Goal: Information Seeking & Learning: Learn about a topic

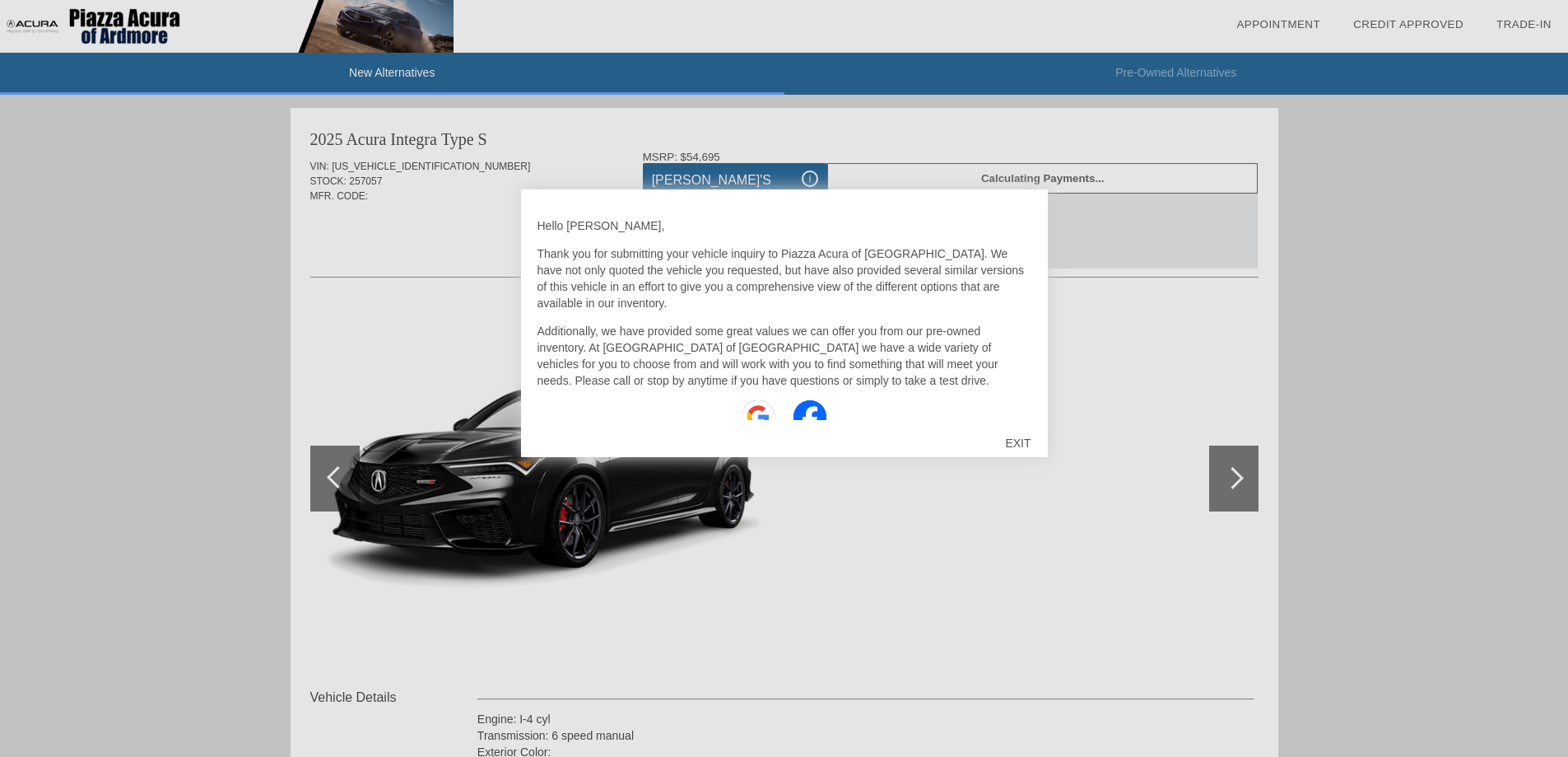
click at [1010, 444] on div "EXIT" at bounding box center [1017, 443] width 59 height 49
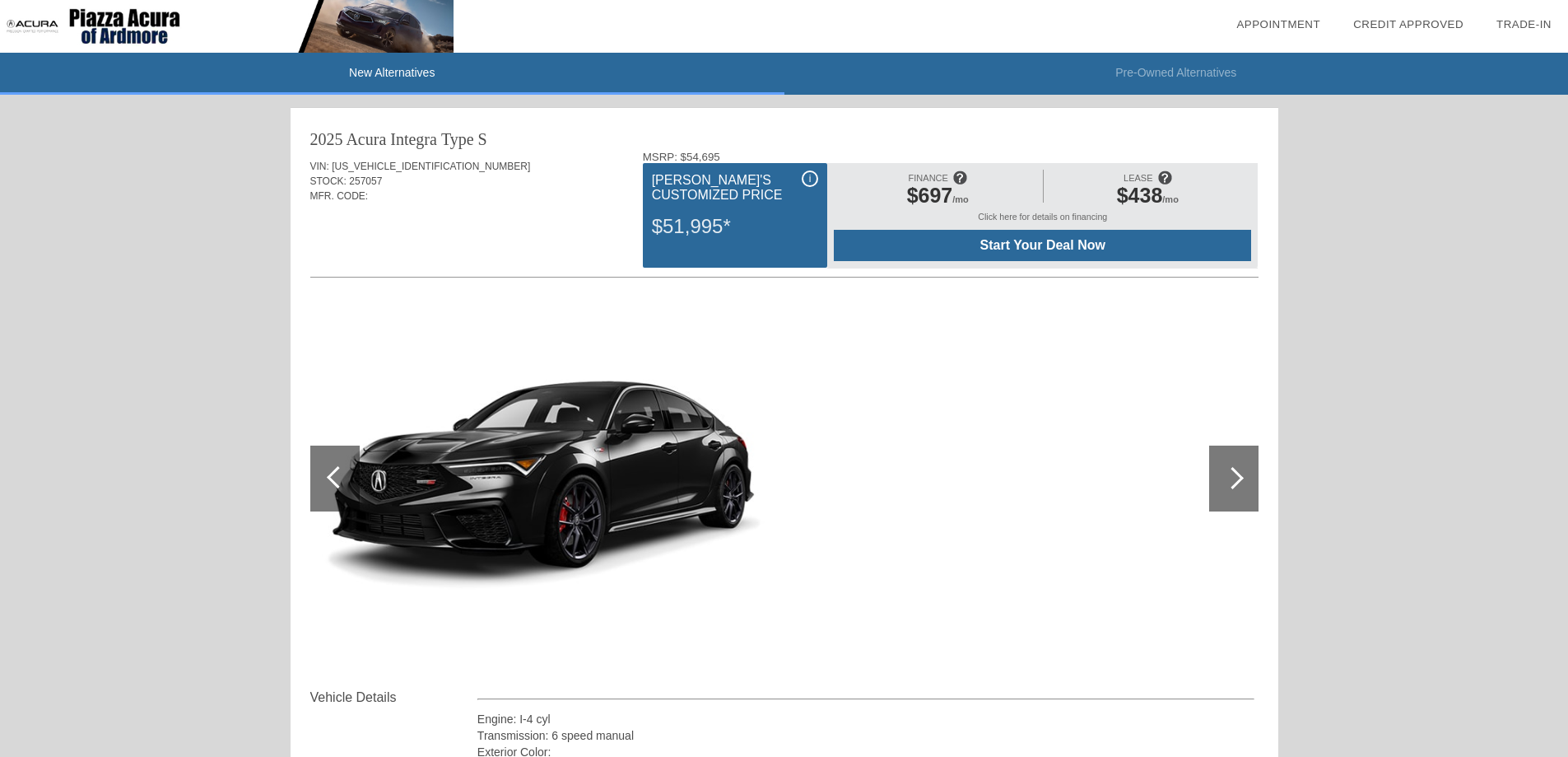
click at [811, 180] on div "i" at bounding box center [809, 178] width 16 height 16
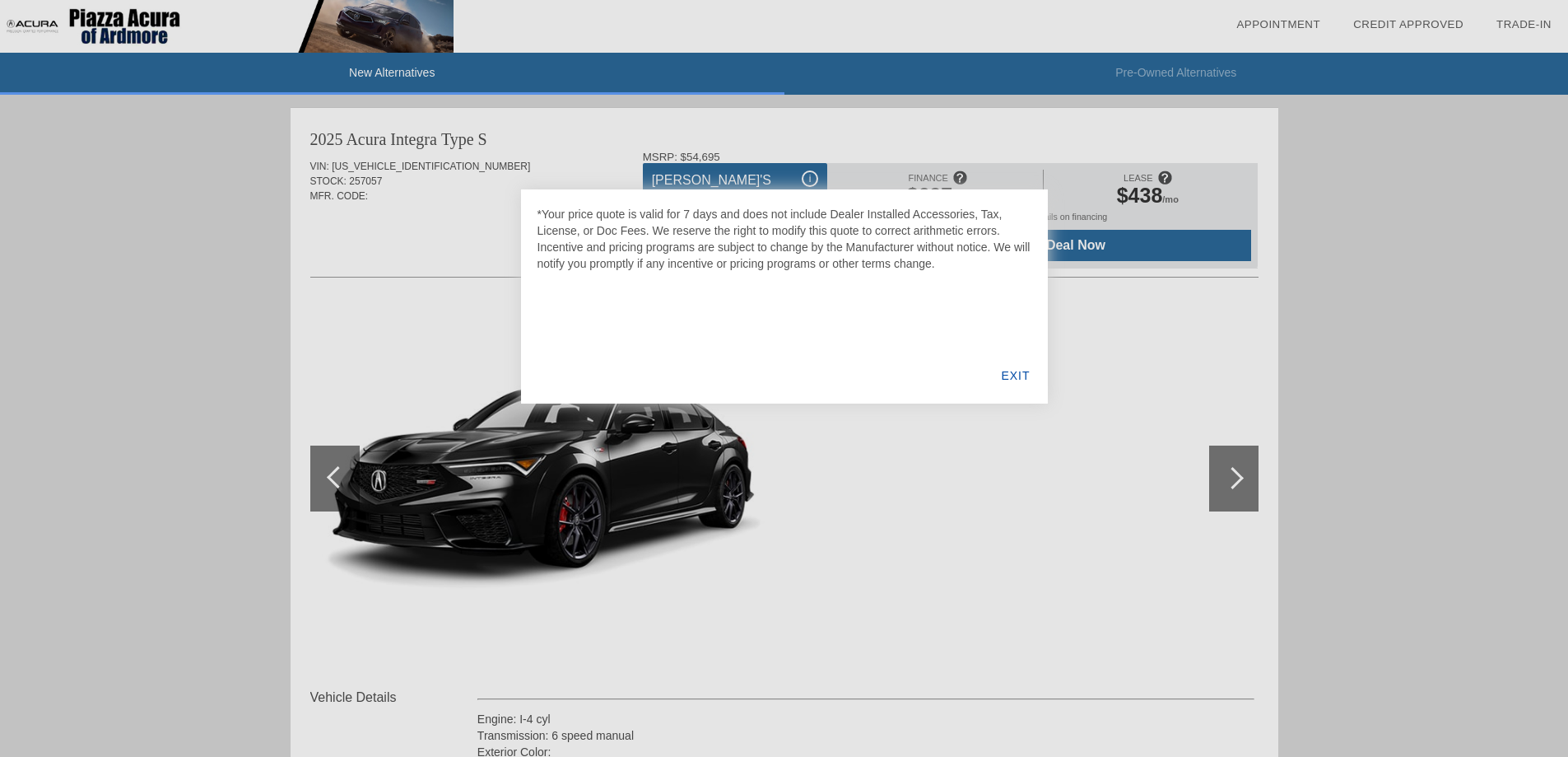
click at [1020, 372] on div "EXIT" at bounding box center [1014, 375] width 63 height 56
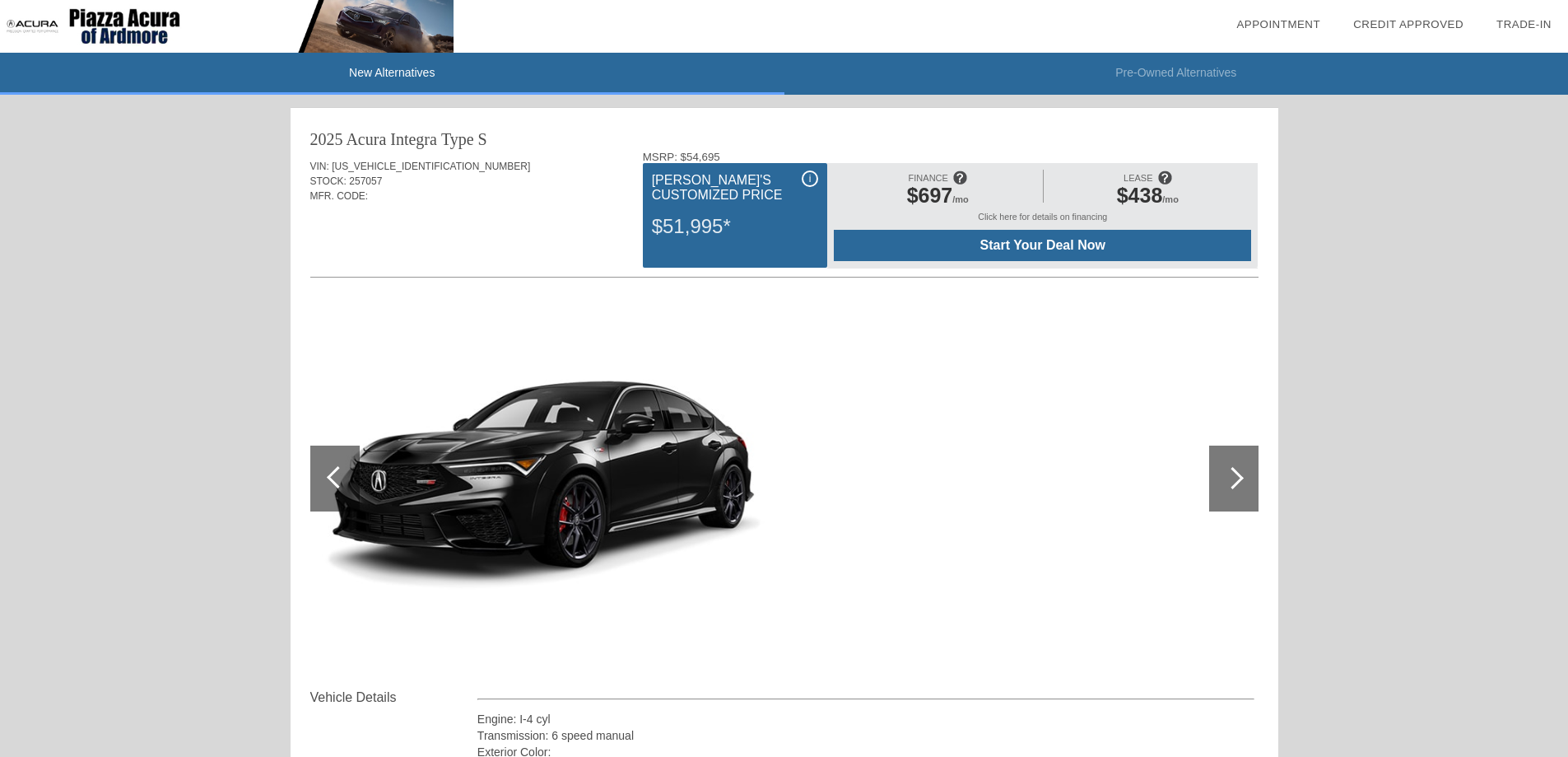
click at [612, 376] on img at bounding box center [543, 477] width 467 height 349
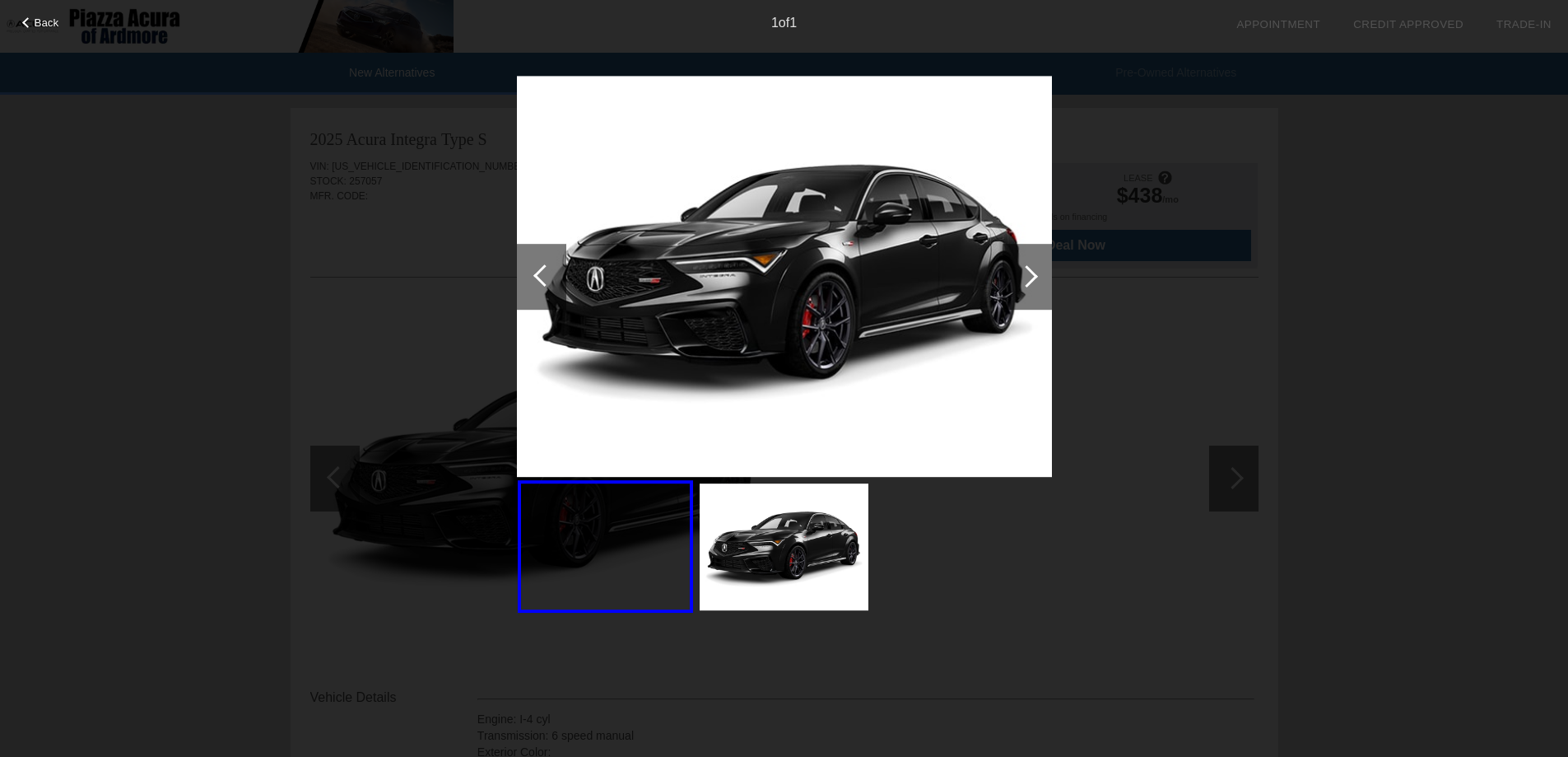
click at [391, 338] on div "Back 1 of 1" at bounding box center [784, 378] width 1568 height 757
click at [50, 32] on div "Back 1 of 1" at bounding box center [784, 378] width 1568 height 757
click at [43, 18] on span "Back" at bounding box center [47, 22] width 25 height 12
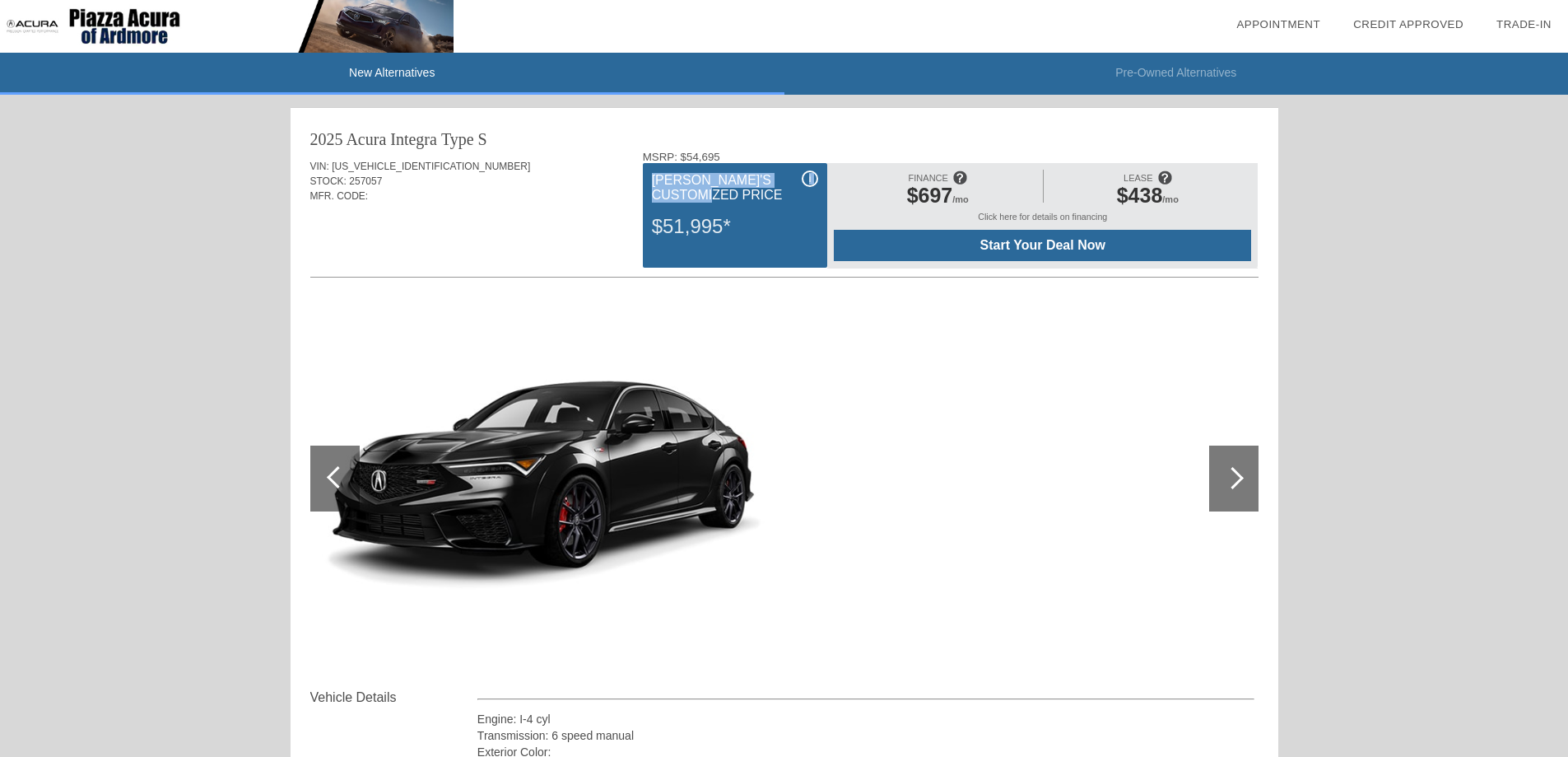
drag, startPoint x: 803, startPoint y: 175, endPoint x: 807, endPoint y: 192, distance: 17.5
click at [807, 192] on div "i [PERSON_NAME]'s Customized Price $51,995*" at bounding box center [734, 215] width 184 height 105
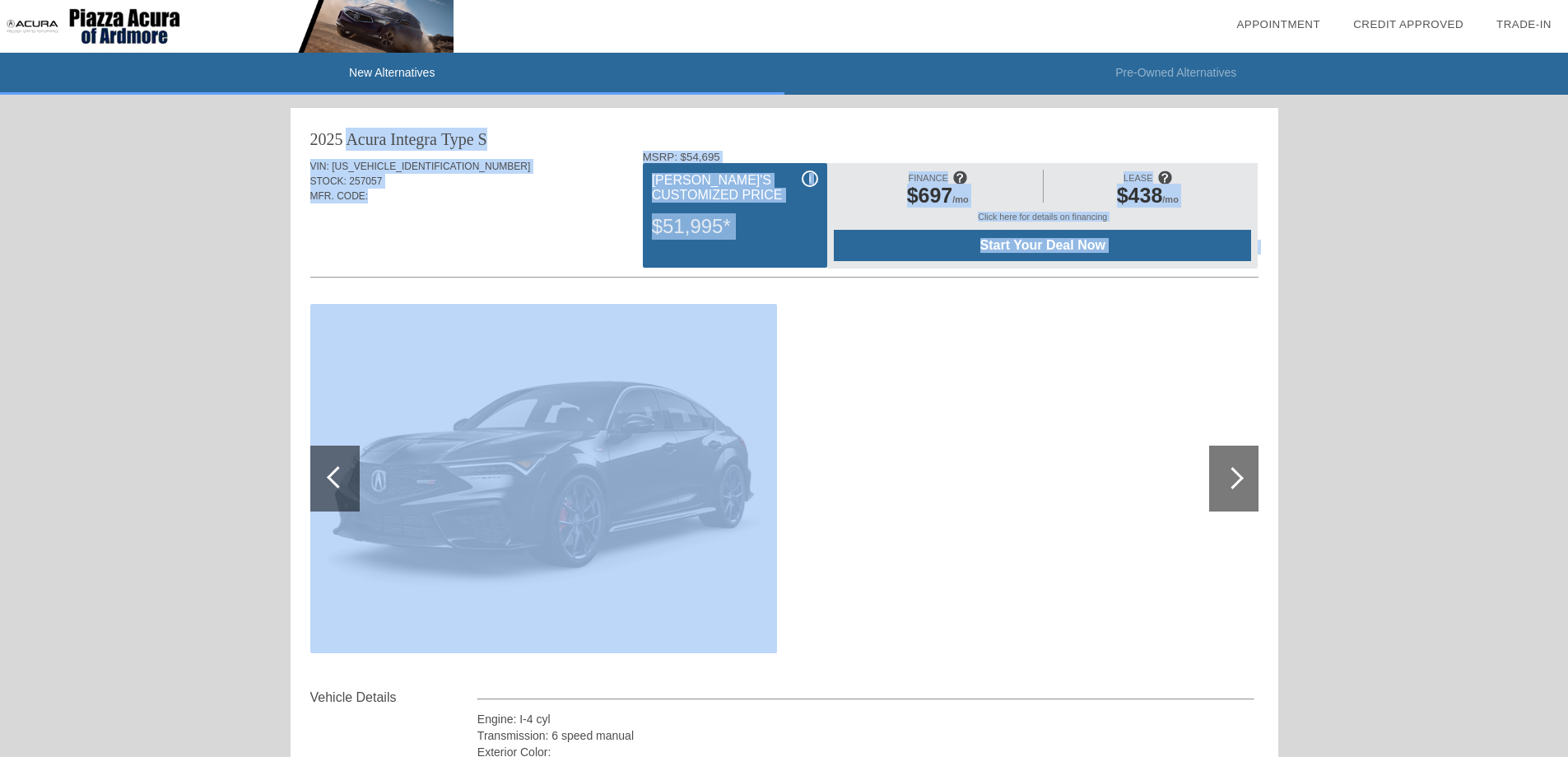
drag, startPoint x: 240, startPoint y: 132, endPoint x: 1540, endPoint y: 621, distance: 1388.9
drag, startPoint x: 1395, startPoint y: 686, endPoint x: 233, endPoint y: 133, distance: 1286.9
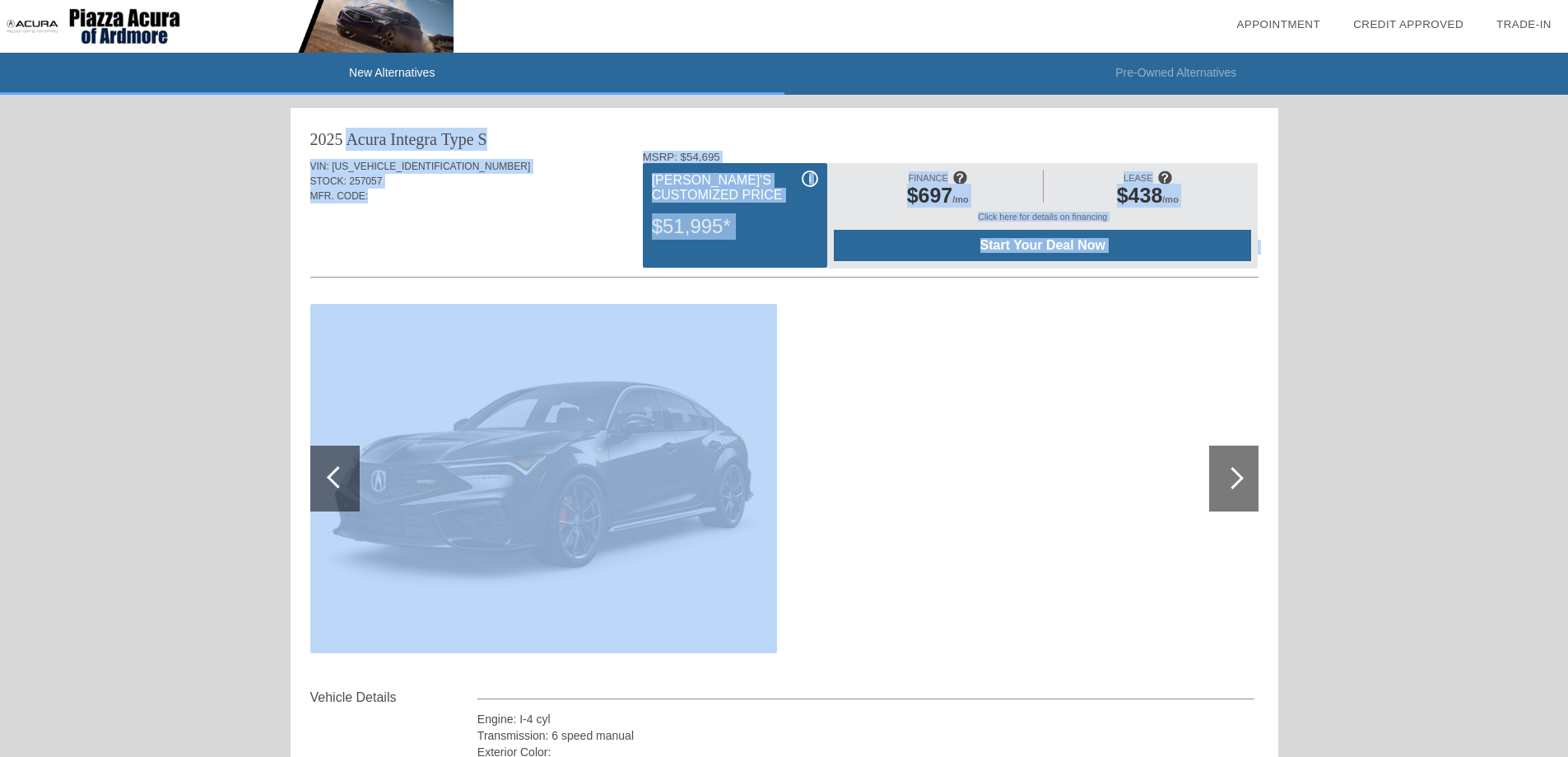
drag, startPoint x: 243, startPoint y: 142, endPoint x: 1426, endPoint y: 607, distance: 1271.1
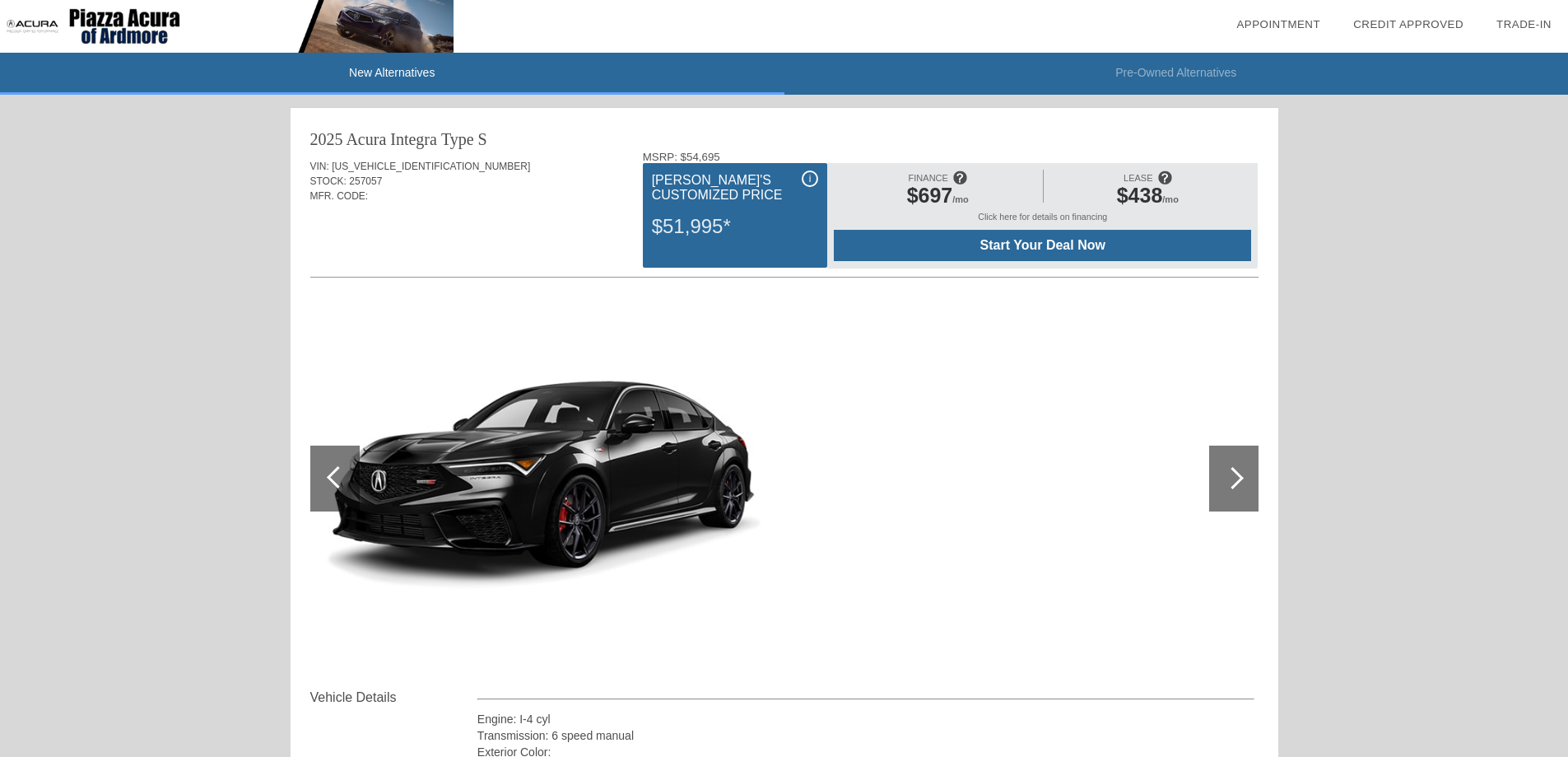
click at [372, 291] on div at bounding box center [784, 482] width 948 height 411
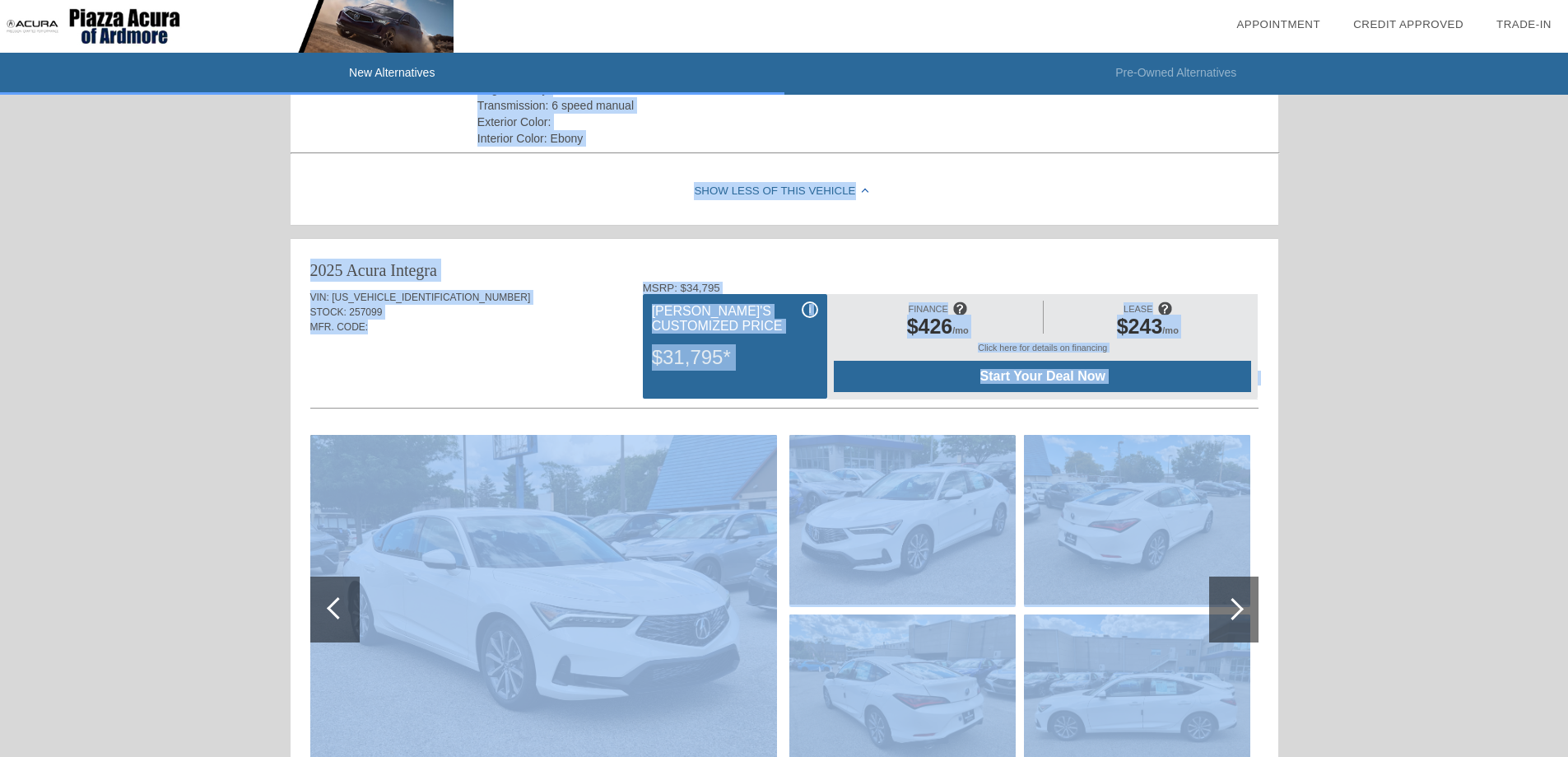
scroll to position [714, 0]
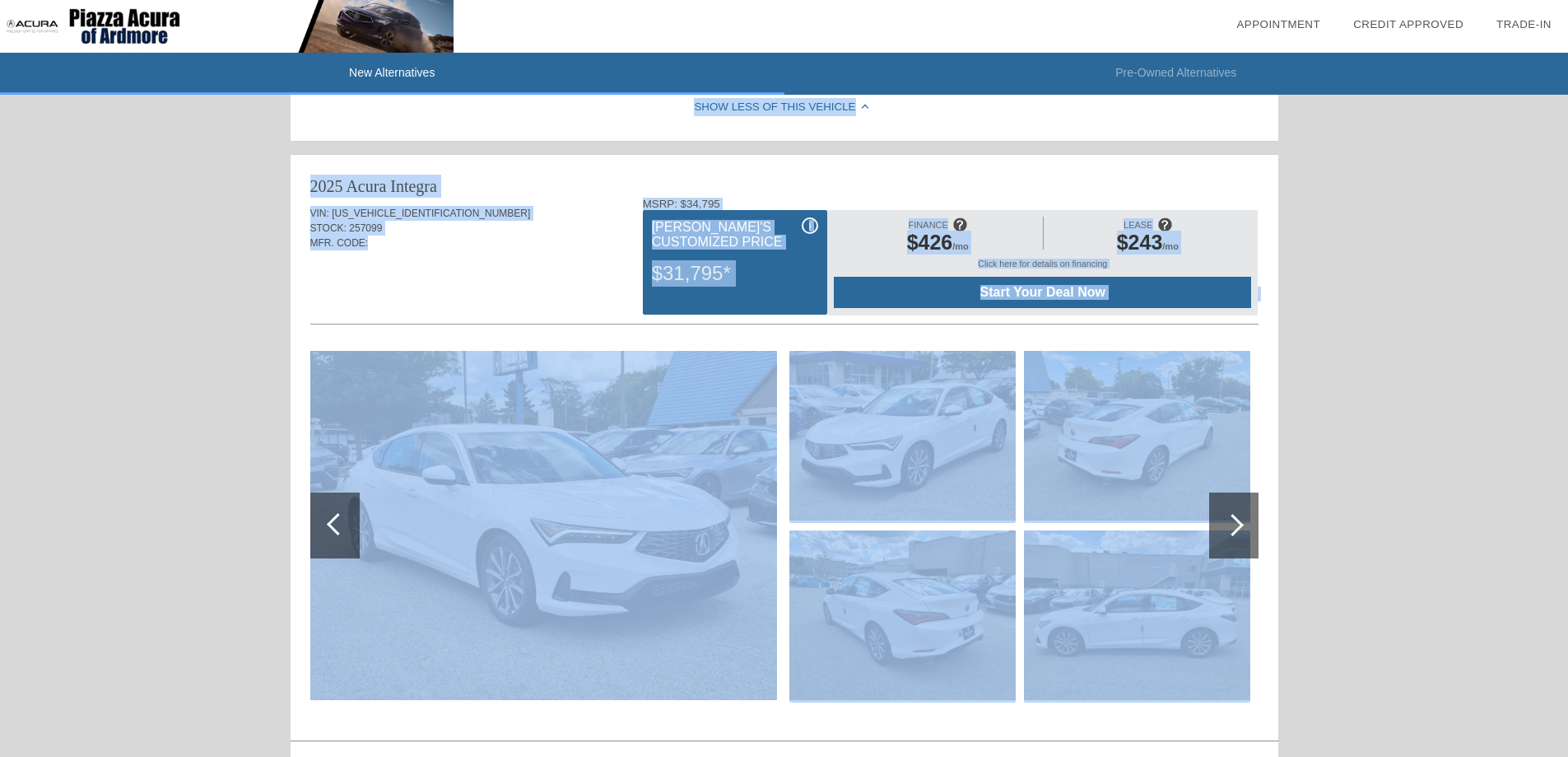
drag, startPoint x: 390, startPoint y: 177, endPoint x: 1383, endPoint y: 713, distance: 1128.4
click at [1383, 713] on div "New Alternatives Pre-Owned Alternatives date_range Appointment check_box Credit…" at bounding box center [784, 680] width 1568 height 2789
click at [1254, 717] on div at bounding box center [784, 528] width 948 height 411
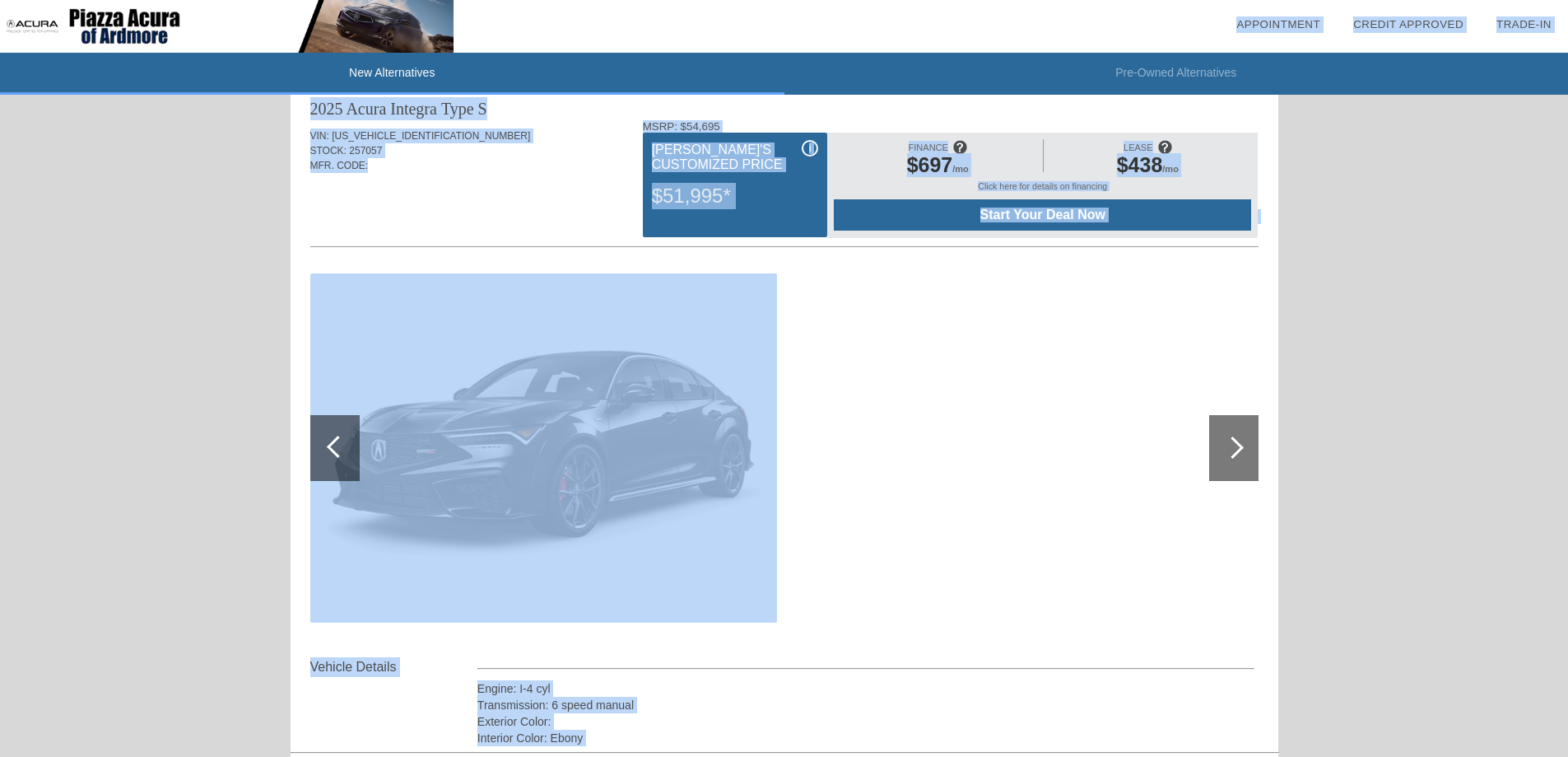
scroll to position [0, 0]
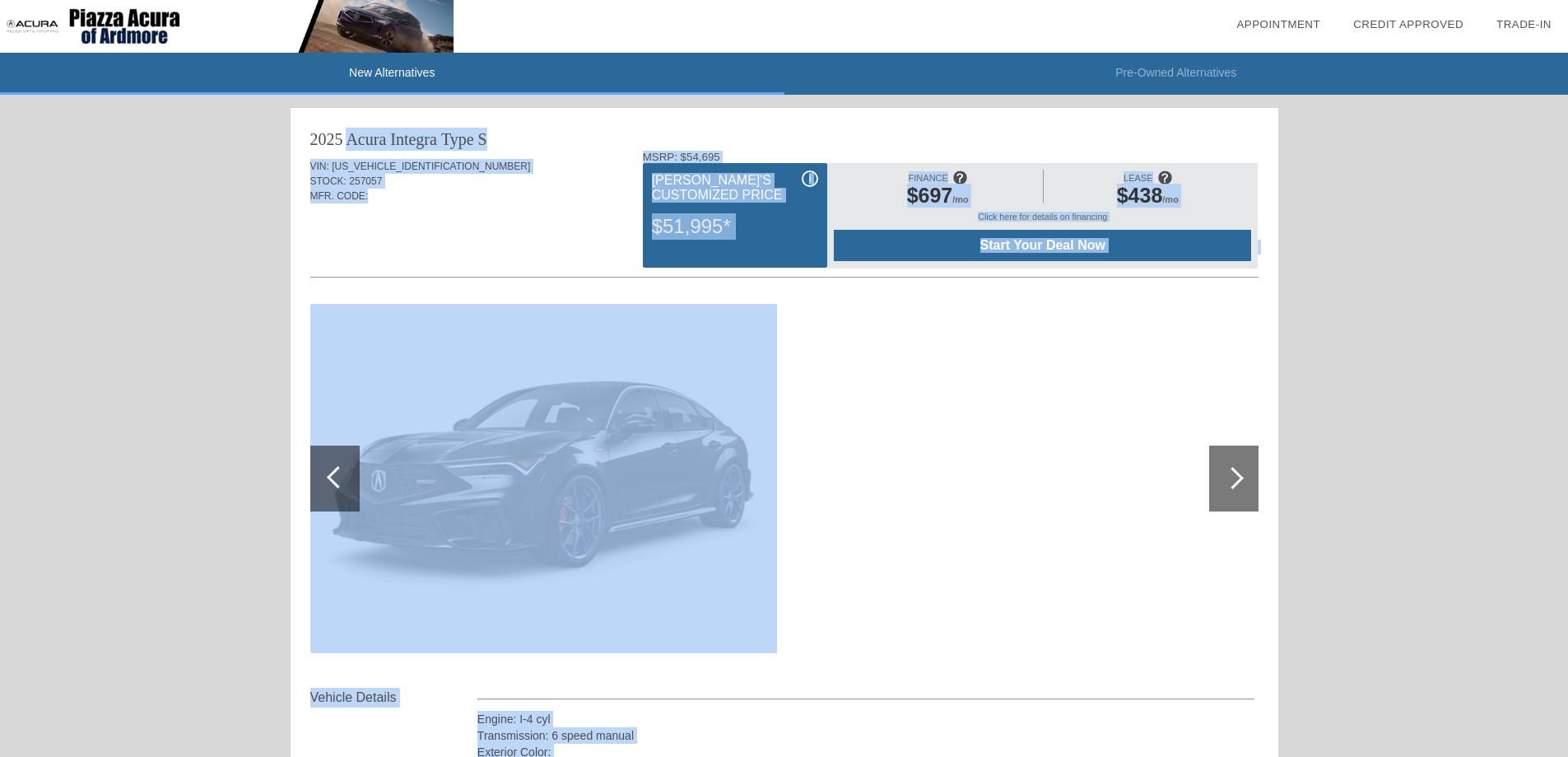
drag, startPoint x: 1254, startPoint y: 718, endPoint x: 310, endPoint y: 132, distance: 1111.1
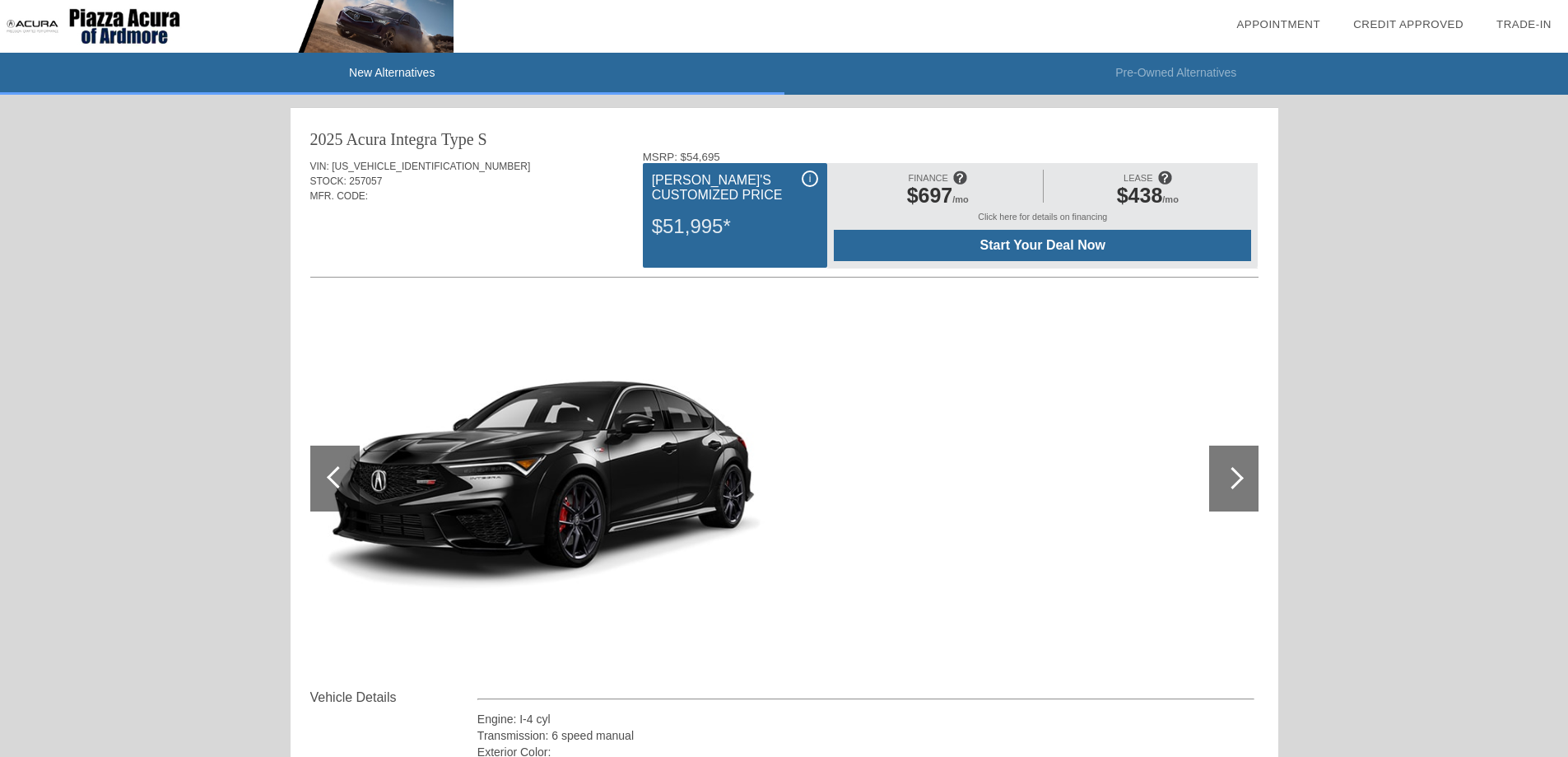
click at [310, 132] on div "2025 Acura Integra" at bounding box center [373, 139] width 127 height 23
drag, startPoint x: 656, startPoint y: 228, endPoint x: 724, endPoint y: 236, distance: 68.5
click at [724, 236] on div "$51,995*" at bounding box center [735, 226] width 166 height 43
click at [661, 246] on div "$51,995*" at bounding box center [735, 226] width 166 height 43
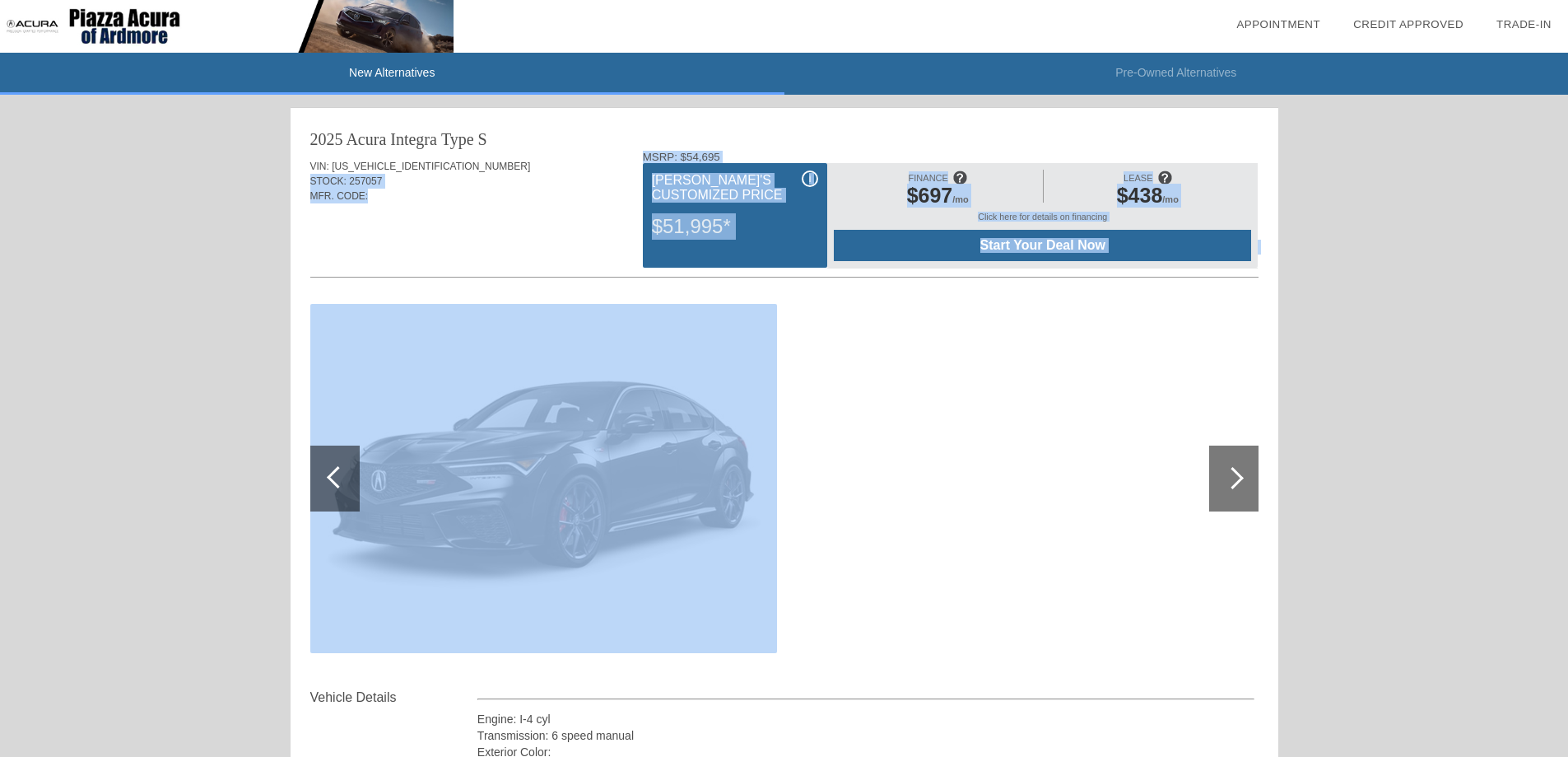
drag, startPoint x: 640, startPoint y: 155, endPoint x: 1254, endPoint y: 271, distance: 624.9
click at [1254, 276] on div "VIN: [US_VEHICLE_IDENTIFICATION_NUMBER] STOCK: 257057 MFR. CODE: MSRP: $54,695 …" at bounding box center [784, 419] width 948 height 537
click at [1254, 266] on div "FINANCE $697 /mo LEASE $438 /mo Click here for details on financing Start Your …" at bounding box center [1042, 215] width 431 height 105
drag, startPoint x: 634, startPoint y: 152, endPoint x: 1258, endPoint y: 271, distance: 635.2
click at [1258, 271] on div "2025 Acura Integra Type S VIN: [US_VEHICLE_IDENTIFICATION_NUMBER] STOCK: 257057…" at bounding box center [784, 441] width 987 height 668
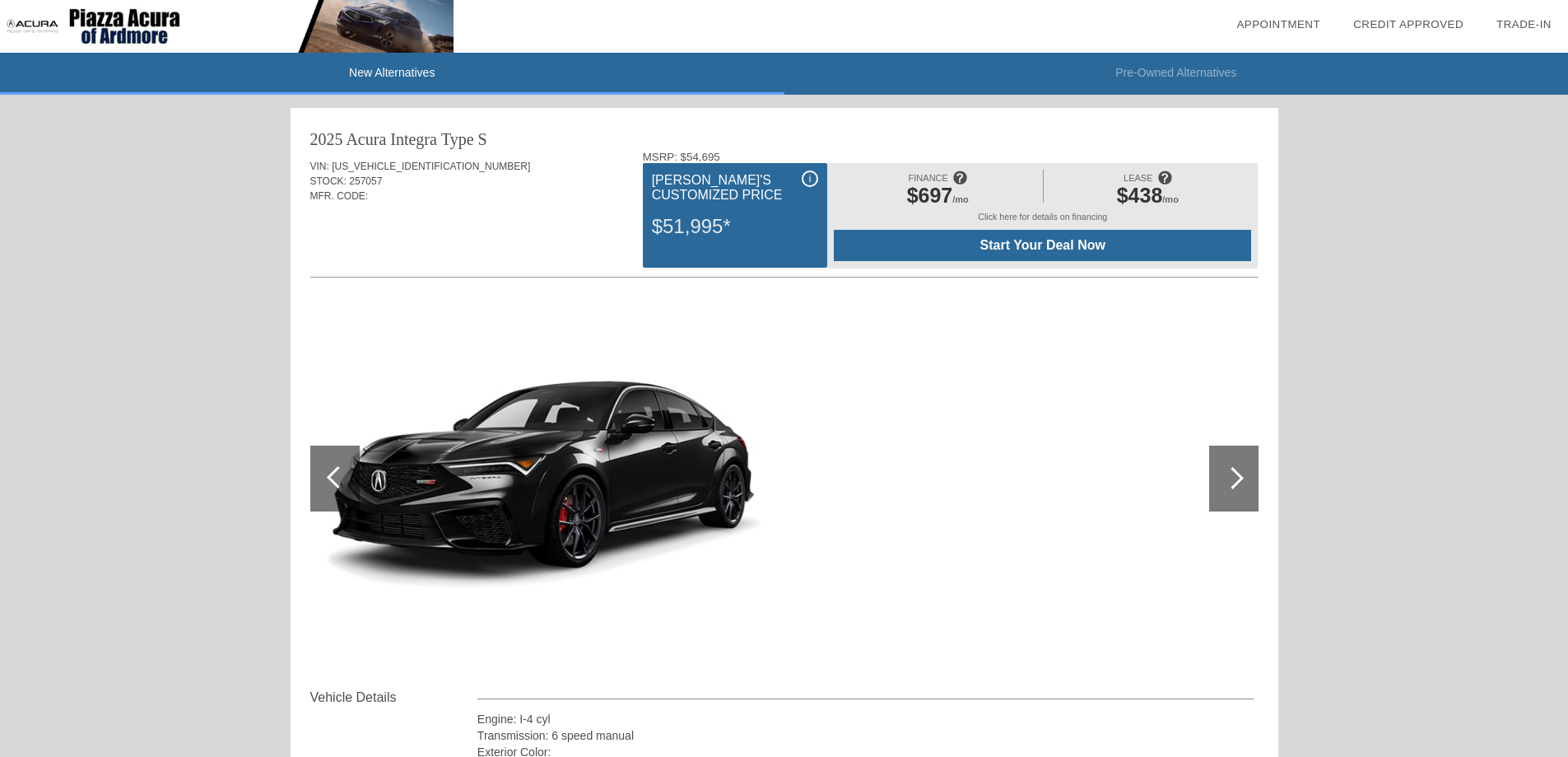
click at [631, 150] on div "2025 Acura Integra Type S" at bounding box center [784, 139] width 948 height 23
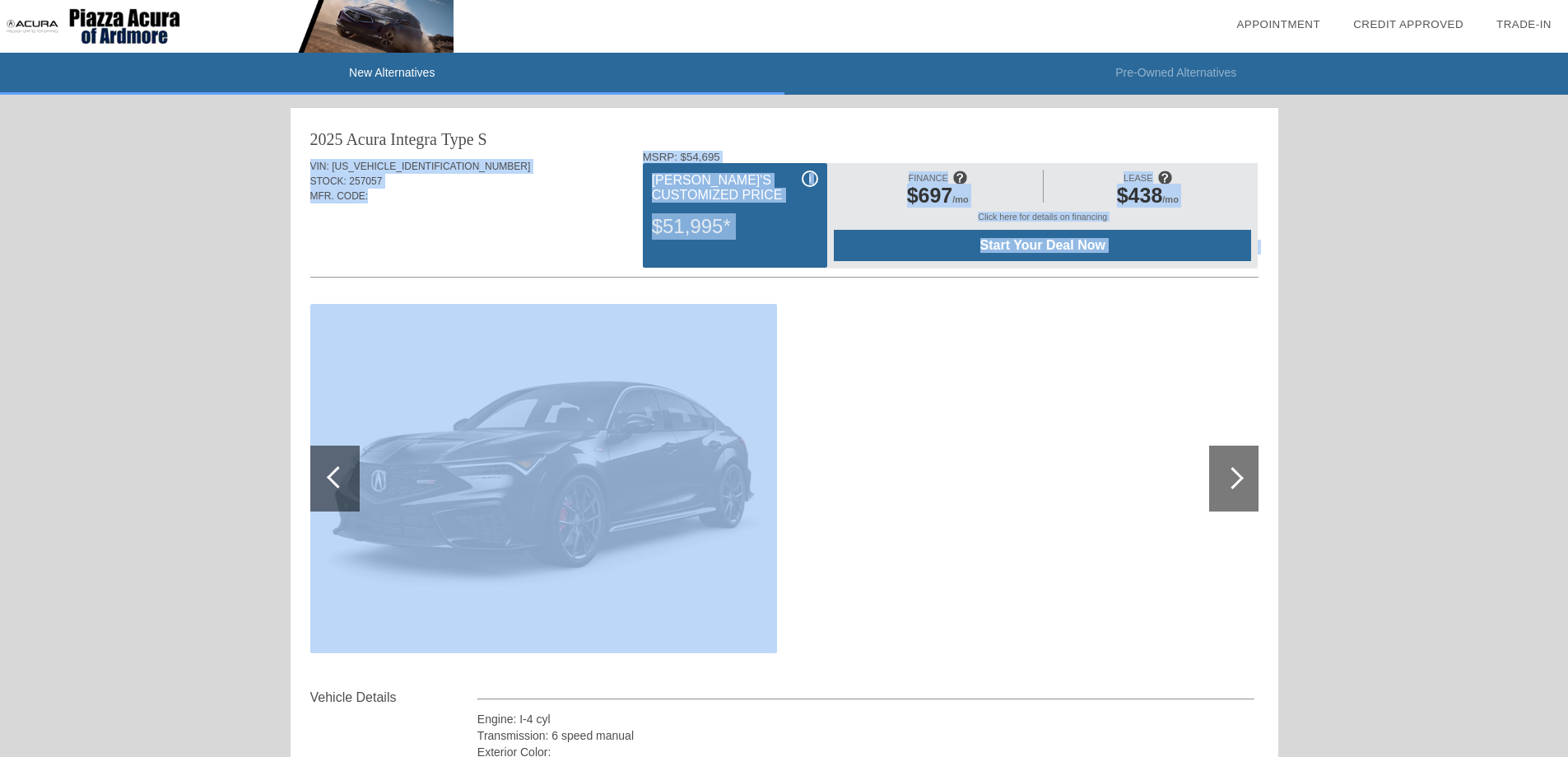
drag, startPoint x: 634, startPoint y: 145, endPoint x: 1216, endPoint y: 281, distance: 597.7
click at [1216, 281] on div "2025 Acura Integra Type S VIN: [US_VEHICLE_IDENTIFICATION_NUMBER] STOCK: 257057…" at bounding box center [784, 441] width 987 height 668
click at [627, 160] on div "VIN: [US_VEHICLE_IDENTIFICATION_NUMBER]" at bounding box center [784, 166] width 948 height 15
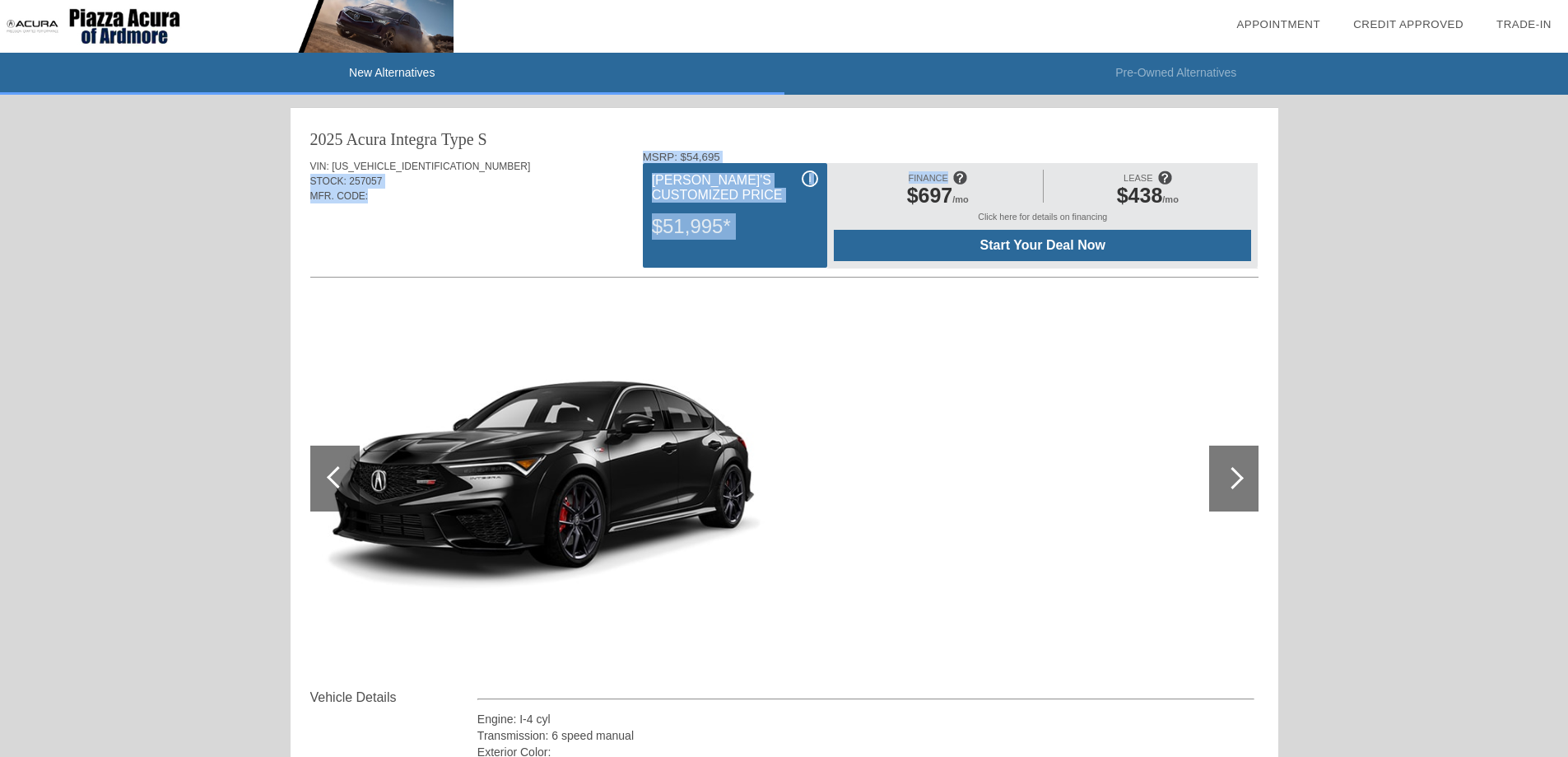
drag, startPoint x: 631, startPoint y: 158, endPoint x: 844, endPoint y: 204, distance: 217.9
click at [844, 204] on div "VIN: [US_VEHICLE_IDENTIFICATION_NUMBER] STOCK: 257057 MFR. CODE: MSRP: $54,695 …" at bounding box center [784, 419] width 948 height 537
click at [632, 151] on div "VIN: [US_VEHICLE_IDENTIFICATION_NUMBER] STOCK: 257057 MFR. CODE:" at bounding box center [784, 189] width 948 height 77
drag, startPoint x: 632, startPoint y: 151, endPoint x: 1253, endPoint y: 249, distance: 628.7
click at [1253, 249] on div "VIN: [US_VEHICLE_IDENTIFICATION_NUMBER] STOCK: 257057 MFR. CODE: MSRP: $54,695 …" at bounding box center [784, 419] width 948 height 537
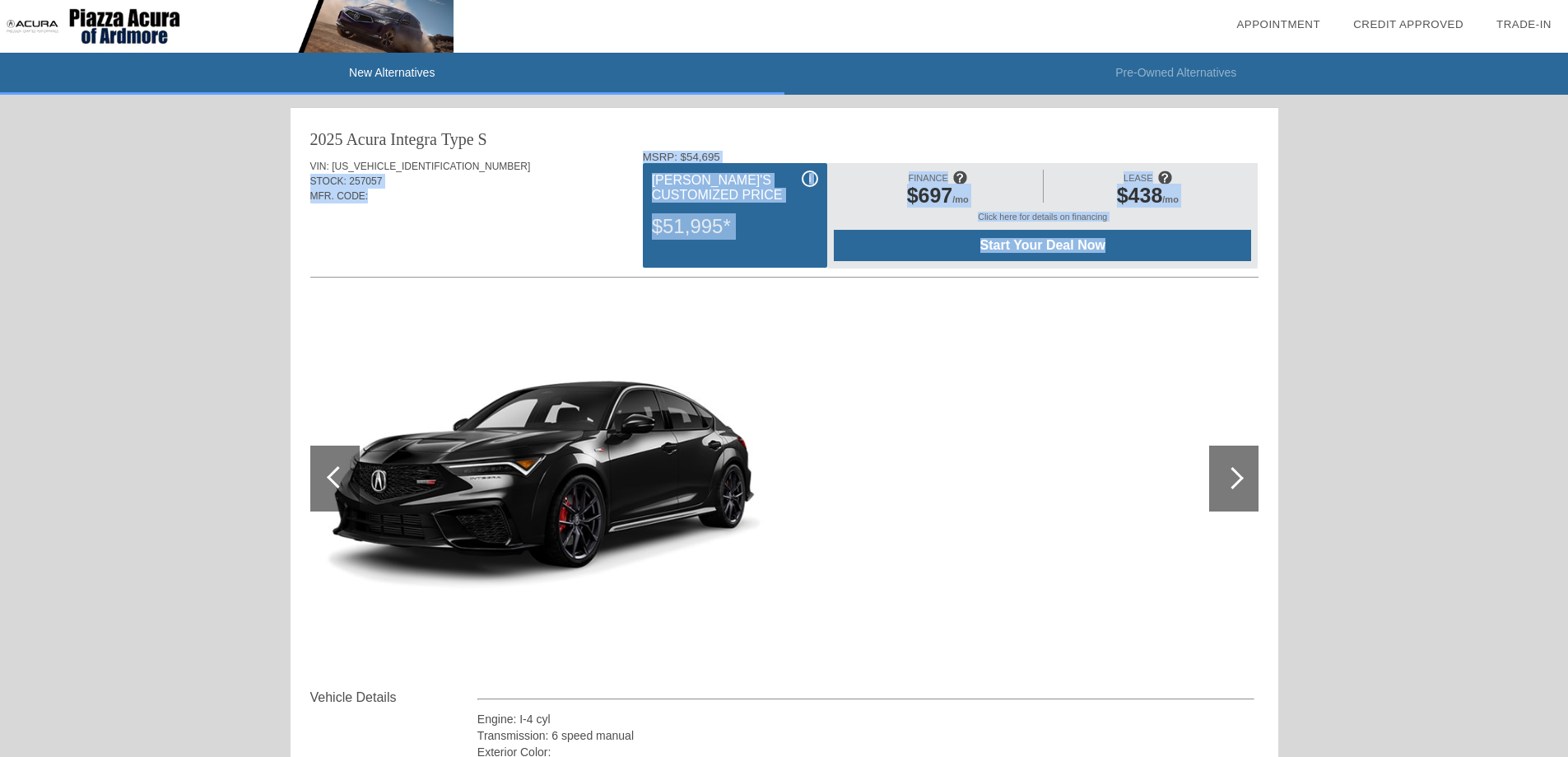
click at [632, 152] on div "VIN: [US_VEHICLE_IDENTIFICATION_NUMBER] STOCK: 257057 MFR. CODE:" at bounding box center [784, 189] width 948 height 77
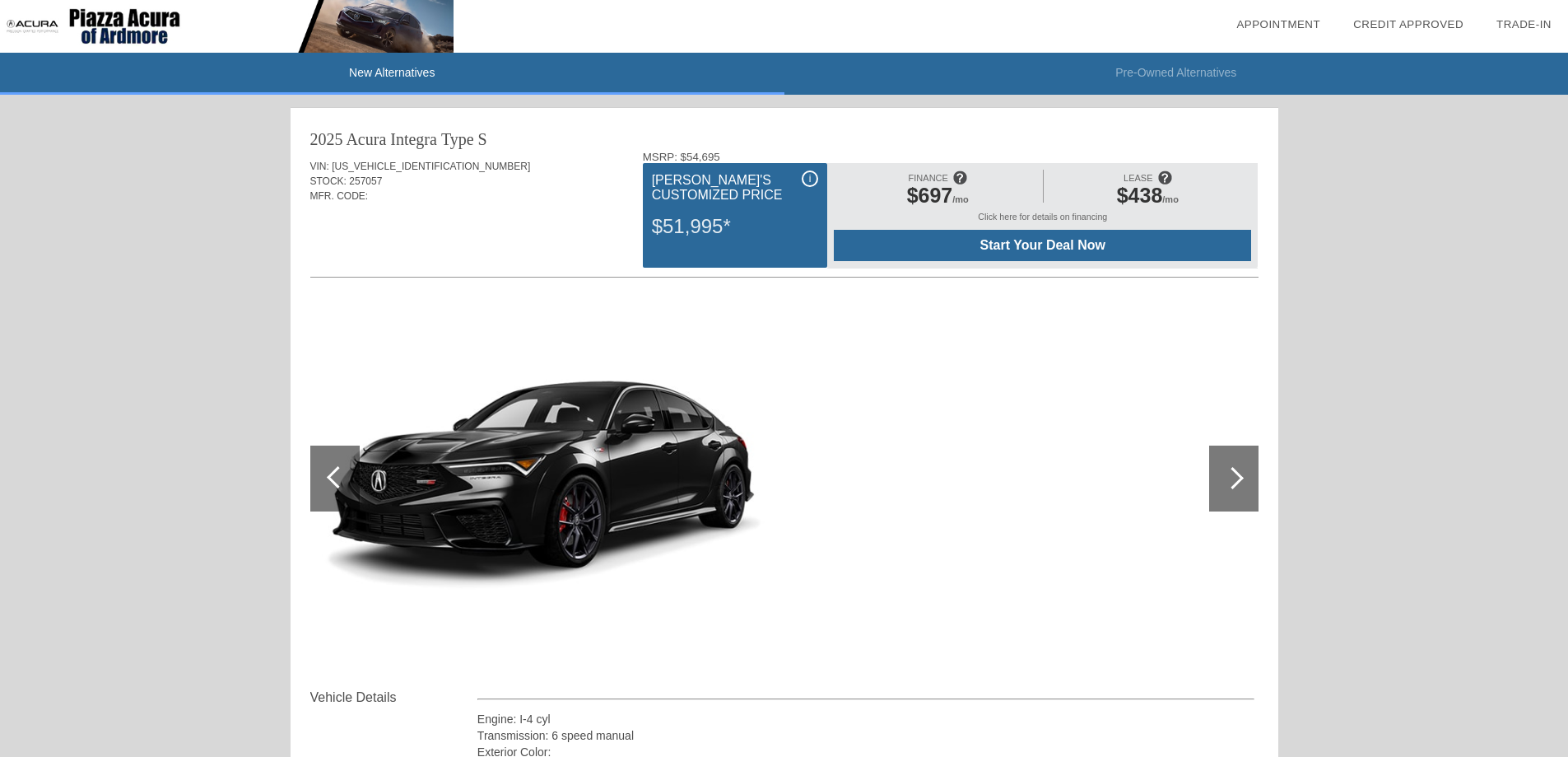
click at [633, 191] on div "MFR. CODE:" at bounding box center [784, 196] width 948 height 15
click at [604, 172] on div "VIN: [US_VEHICLE_IDENTIFICATION_NUMBER]" at bounding box center [784, 166] width 948 height 15
click at [482, 186] on div "STOCK: 257057" at bounding box center [784, 181] width 948 height 15
click at [614, 176] on div "STOCK: 257057" at bounding box center [784, 181] width 948 height 15
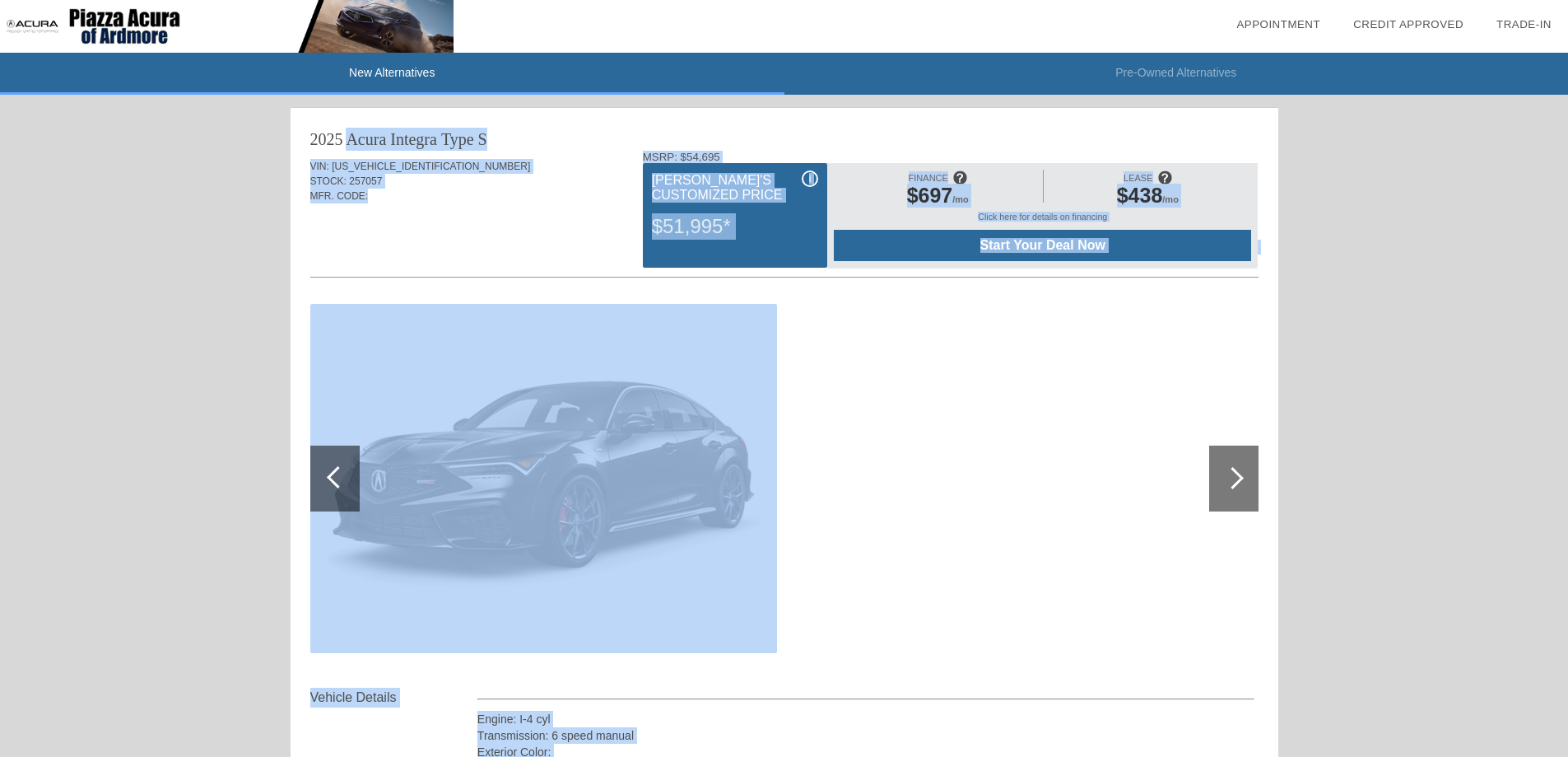
drag, startPoint x: 308, startPoint y: 138, endPoint x: 1280, endPoint y: 713, distance: 1129.3
click at [311, 133] on div "2025 Acura Integra" at bounding box center [373, 139] width 127 height 23
drag, startPoint x: 311, startPoint y: 133, endPoint x: 1237, endPoint y: 700, distance: 1085.8
click at [1237, 700] on div "2025 Acura Integra Type S VIN: [US_VEHICLE_IDENTIFICATION_NUMBER] STOCK: 257057…" at bounding box center [784, 441] width 987 height 668
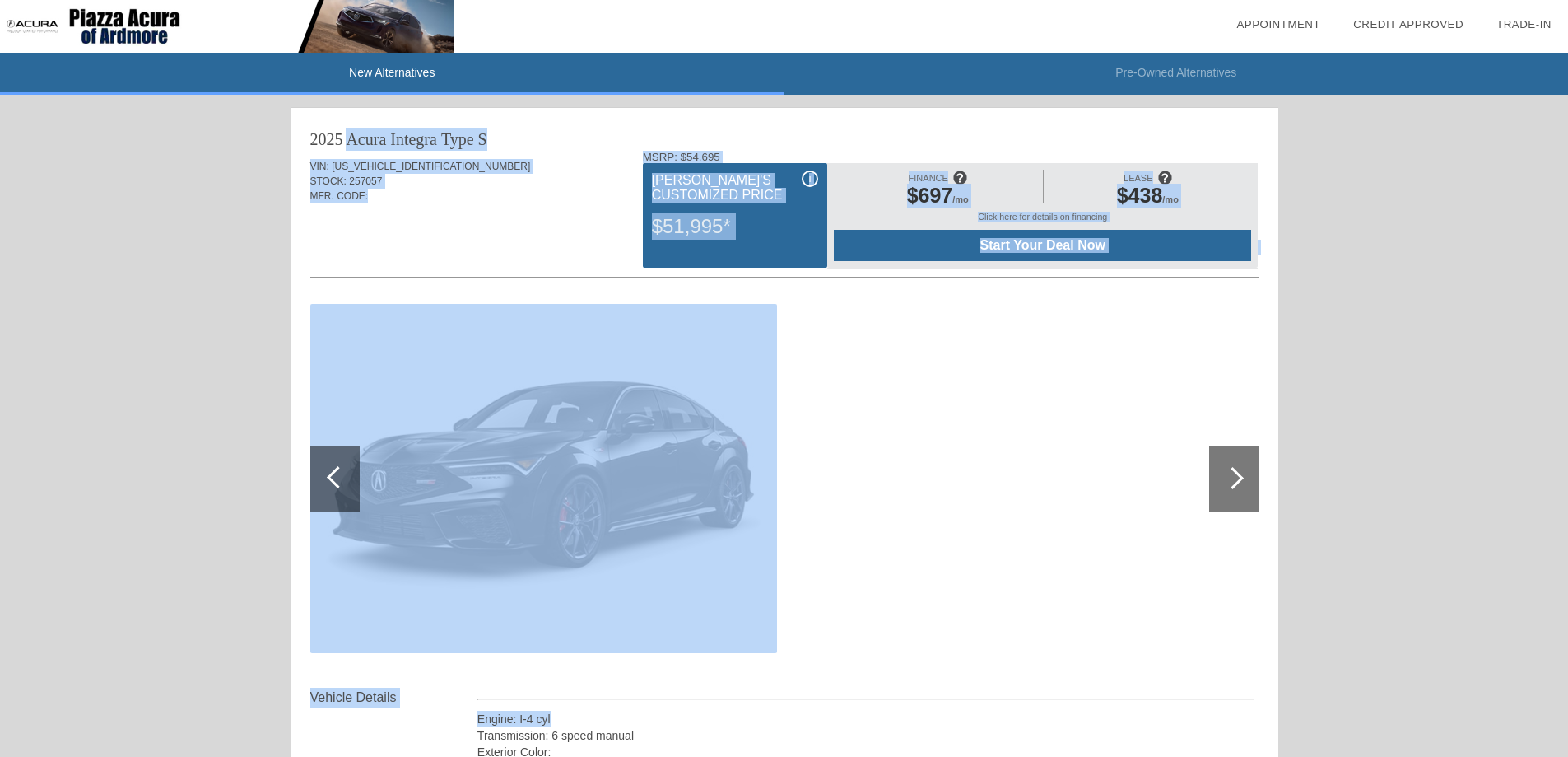
click at [1232, 706] on div "Engine: I-4 cyl Transmission: 6 speed manual Exterior Color: Interior Color: Eb…" at bounding box center [865, 731] width 777 height 89
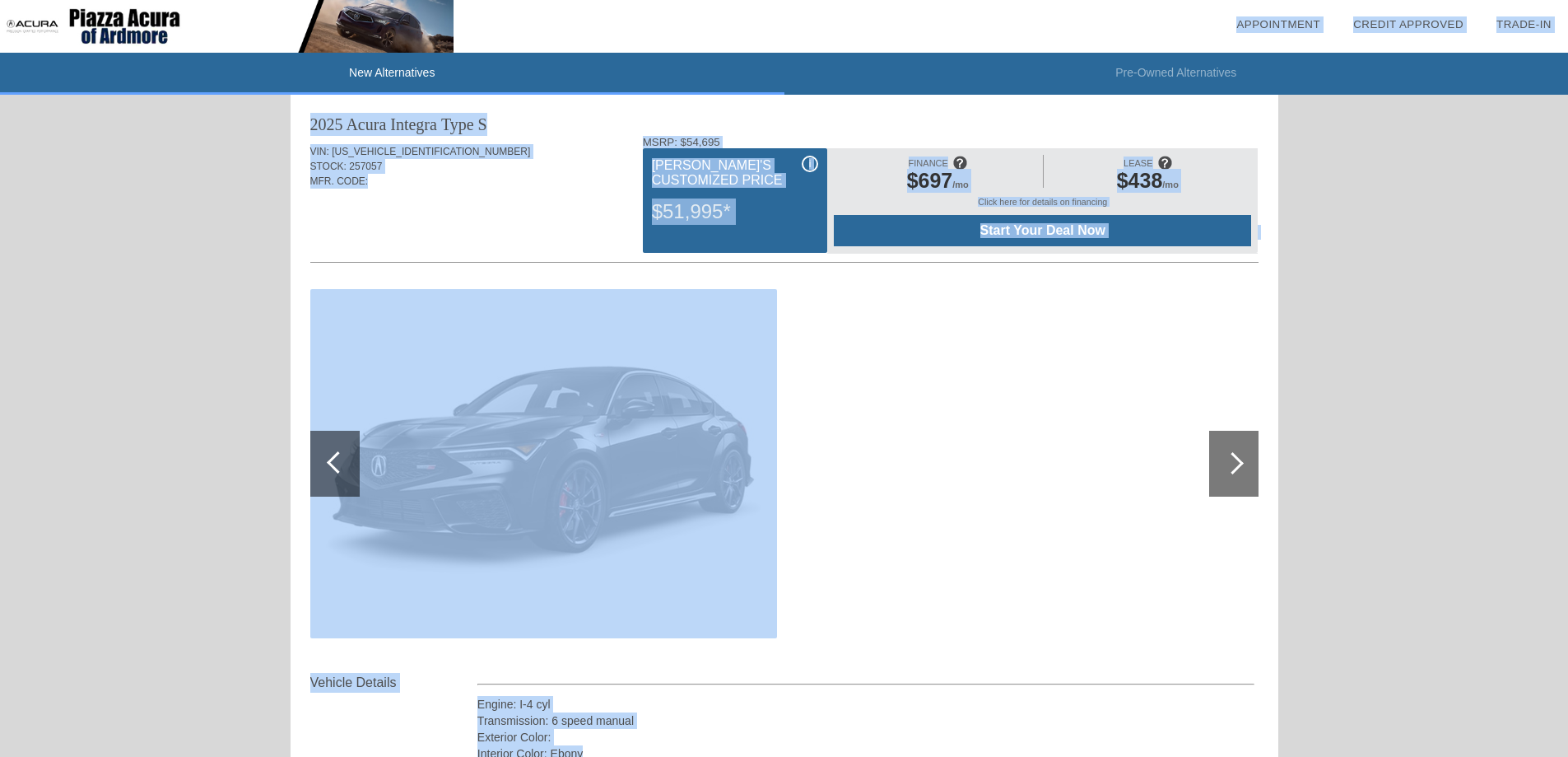
drag, startPoint x: 1236, startPoint y: 598, endPoint x: 268, endPoint y: -14, distance: 1145.2
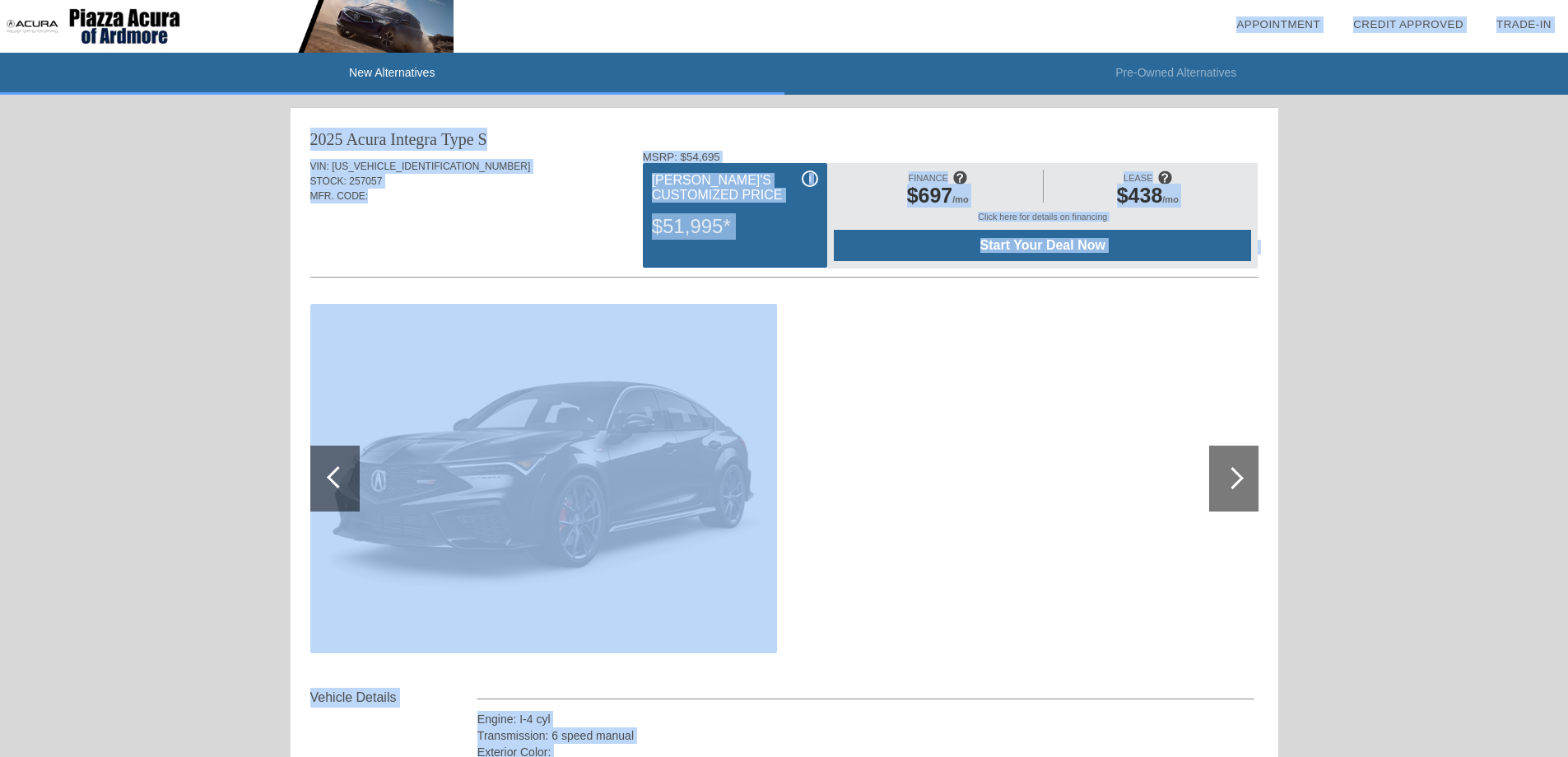
click at [306, 141] on div "2025 Acura Integra Type S VIN: [US_VEHICLE_IDENTIFICATION_NUMBER] STOCK: 257057…" at bounding box center [784, 441] width 987 height 668
drag, startPoint x: 326, startPoint y: 143, endPoint x: 1268, endPoint y: 729, distance: 1109.4
click at [1268, 729] on div "2025 Acura Integra Type S VIN: [US_VEHICLE_IDENTIFICATION_NUMBER] STOCK: 257057…" at bounding box center [784, 441] width 987 height 668
click at [1256, 731] on div "Vehicle Details Engine: I-4 cyl Transmission: 6 speed manual Exterior Color: In…" at bounding box center [784, 731] width 948 height 89
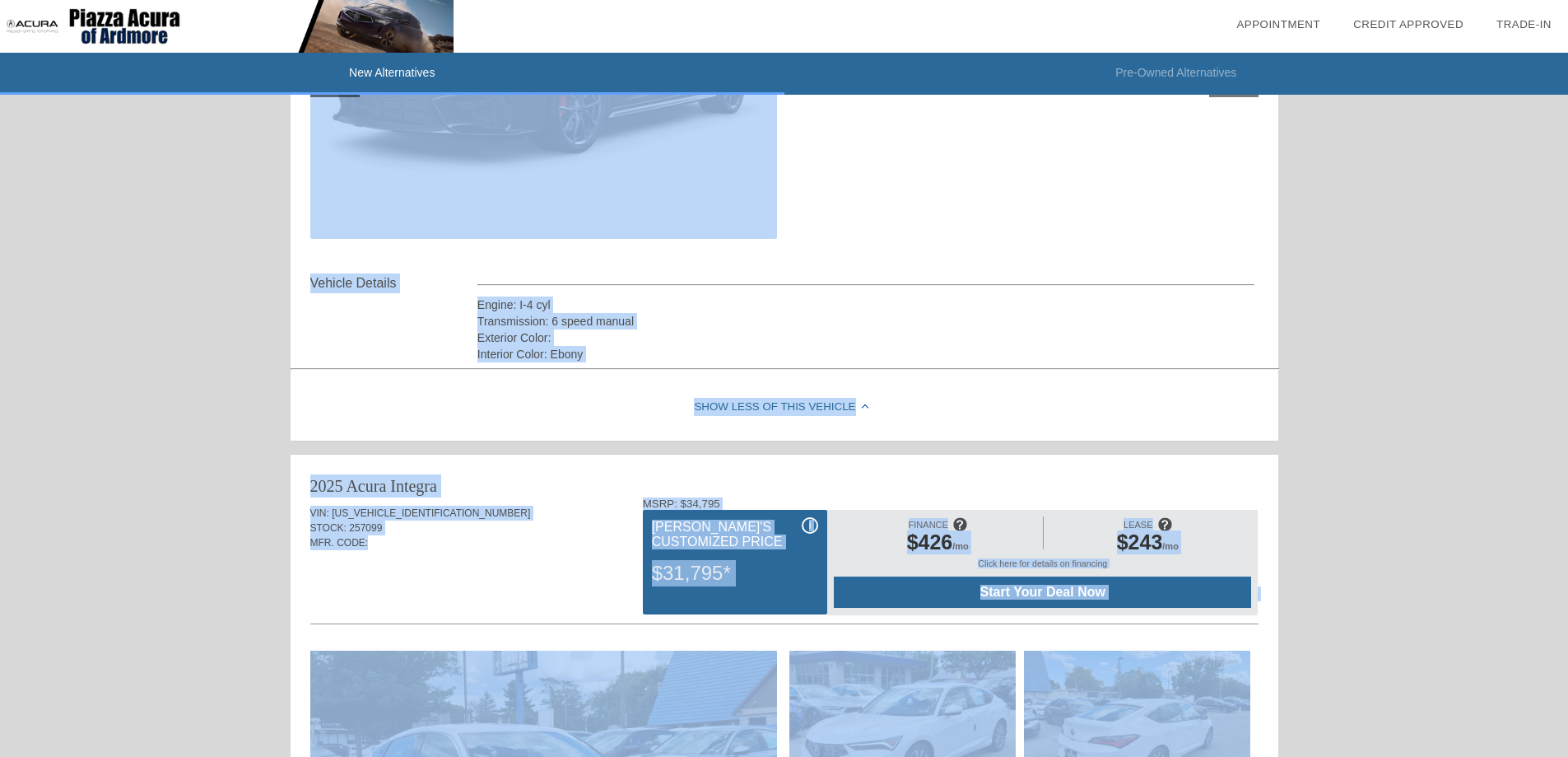
scroll to position [729, 0]
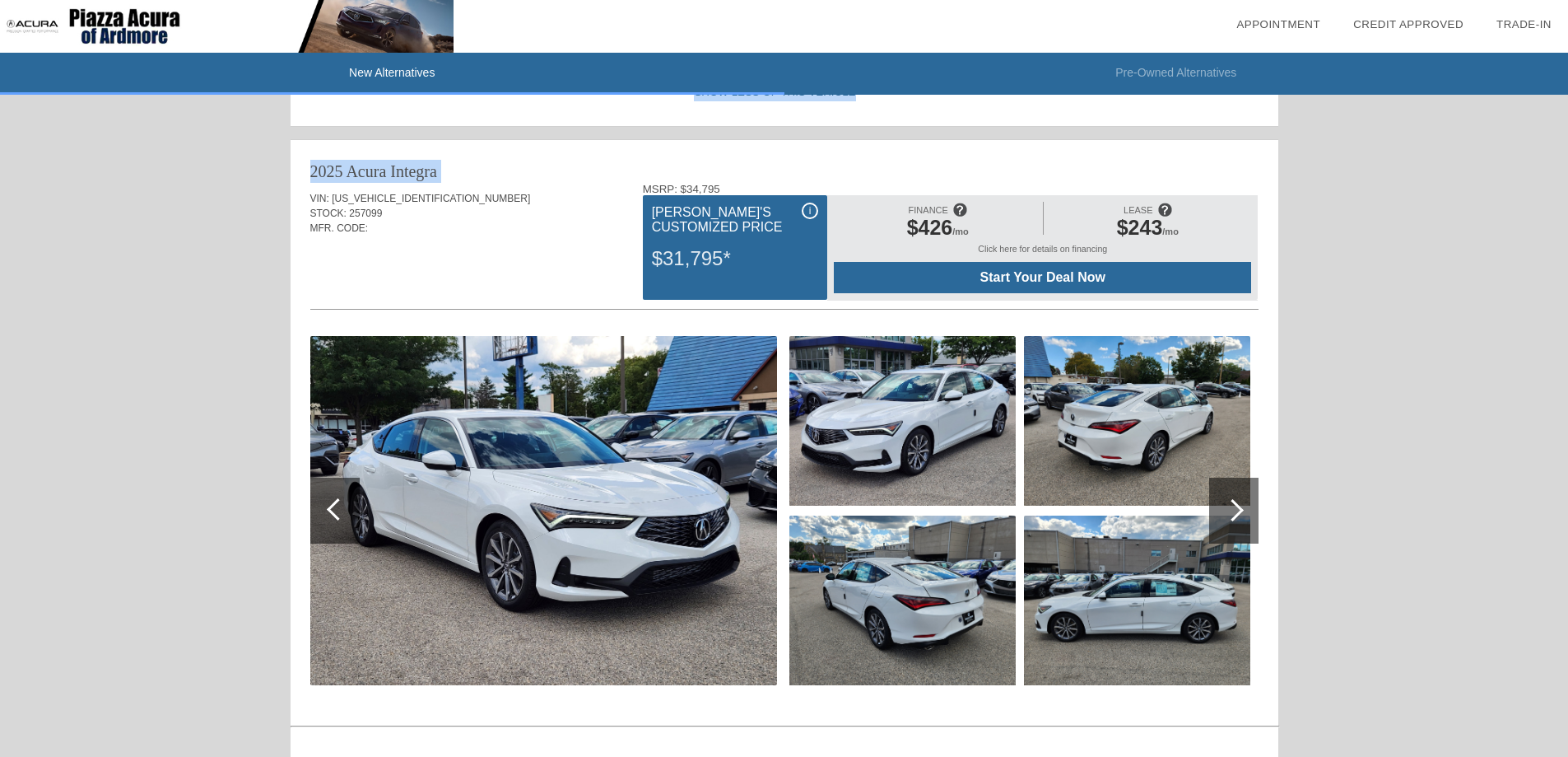
drag, startPoint x: 297, startPoint y: 131, endPoint x: 1257, endPoint y: 150, distance: 960.2
click at [1257, 150] on div "2025 Acura Integra Type S VIN: [US_VEHICLE_IDENTIFICATION_NUMBER] STOCK: 257057…" at bounding box center [784, 593] width 987 height 2430
click at [1325, 242] on div "New Alternatives Pre-Owned Alternatives date_range Appointment check_box Credit…" at bounding box center [784, 665] width 1568 height 2789
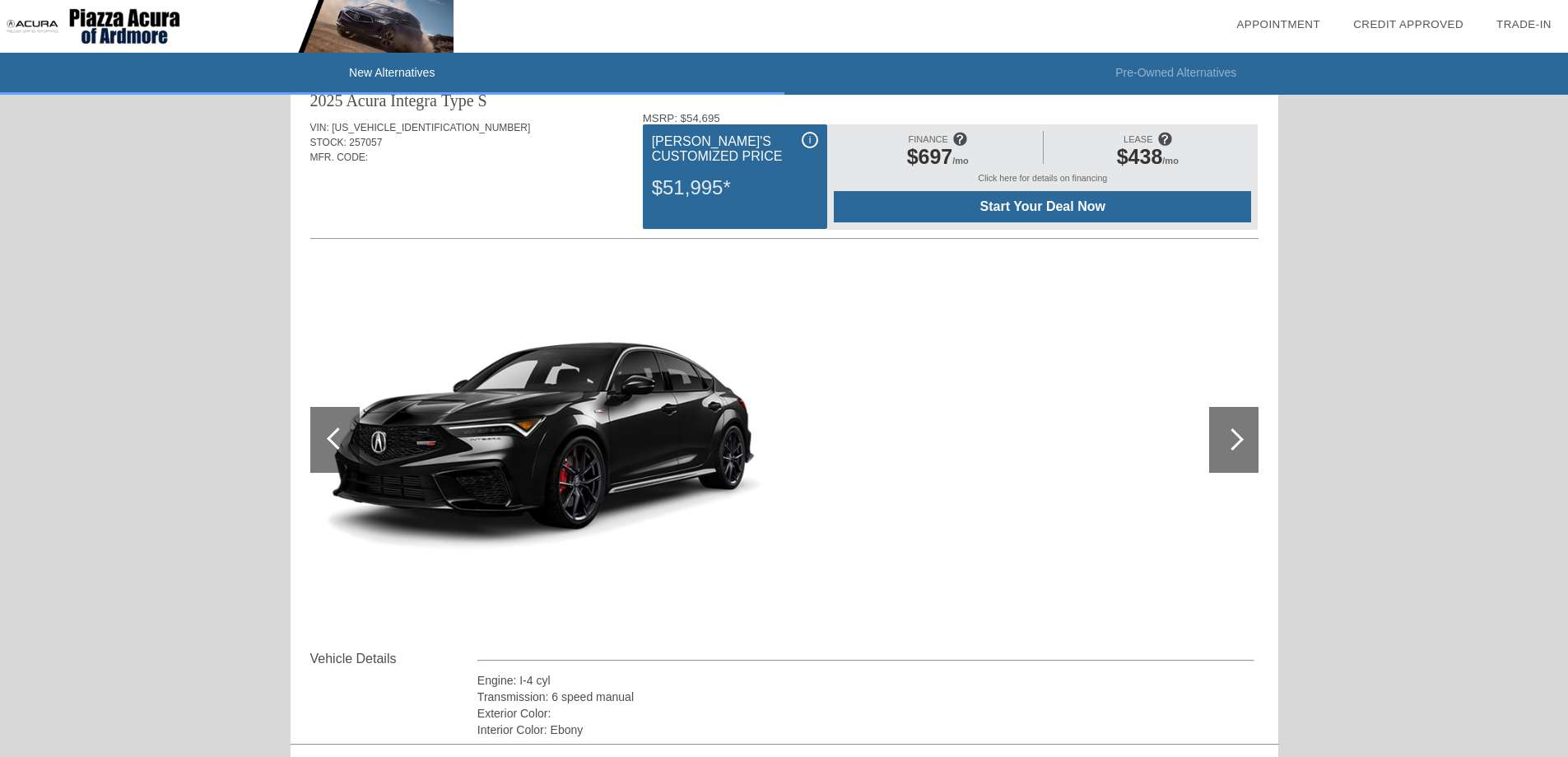
scroll to position [0, 0]
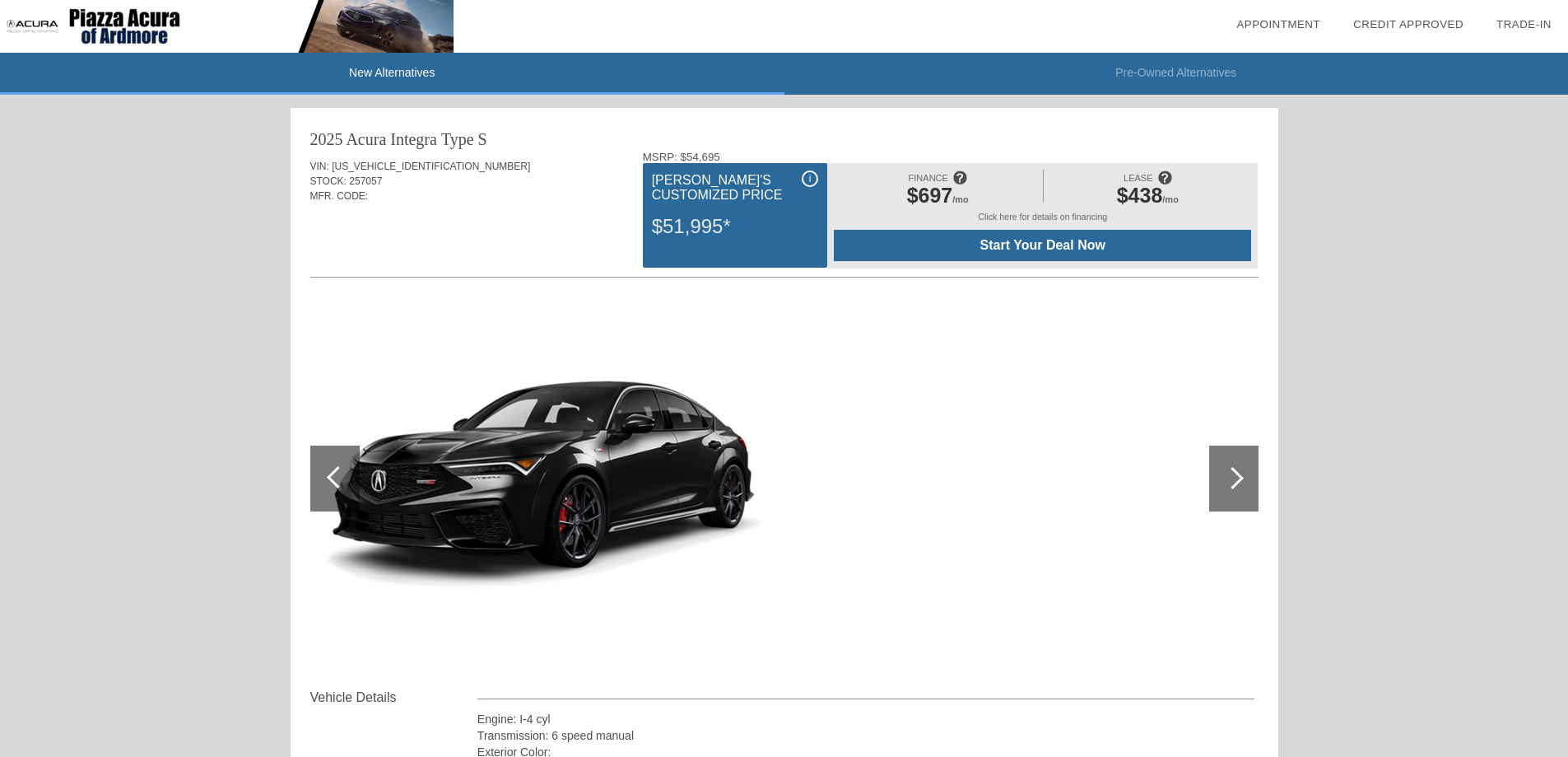
click at [337, 143] on div "2025 Acura Integra" at bounding box center [373, 139] width 127 height 23
drag, startPoint x: 313, startPoint y: 134, endPoint x: 529, endPoint y: 217, distance: 231.4
click at [529, 217] on div "2025 Acura Integra Type S VIN: [US_VEHICLE_IDENTIFICATION_NUMBER] STOCK: 257057…" at bounding box center [784, 441] width 987 height 668
click at [502, 191] on div "MFR. CODE:" at bounding box center [784, 196] width 948 height 15
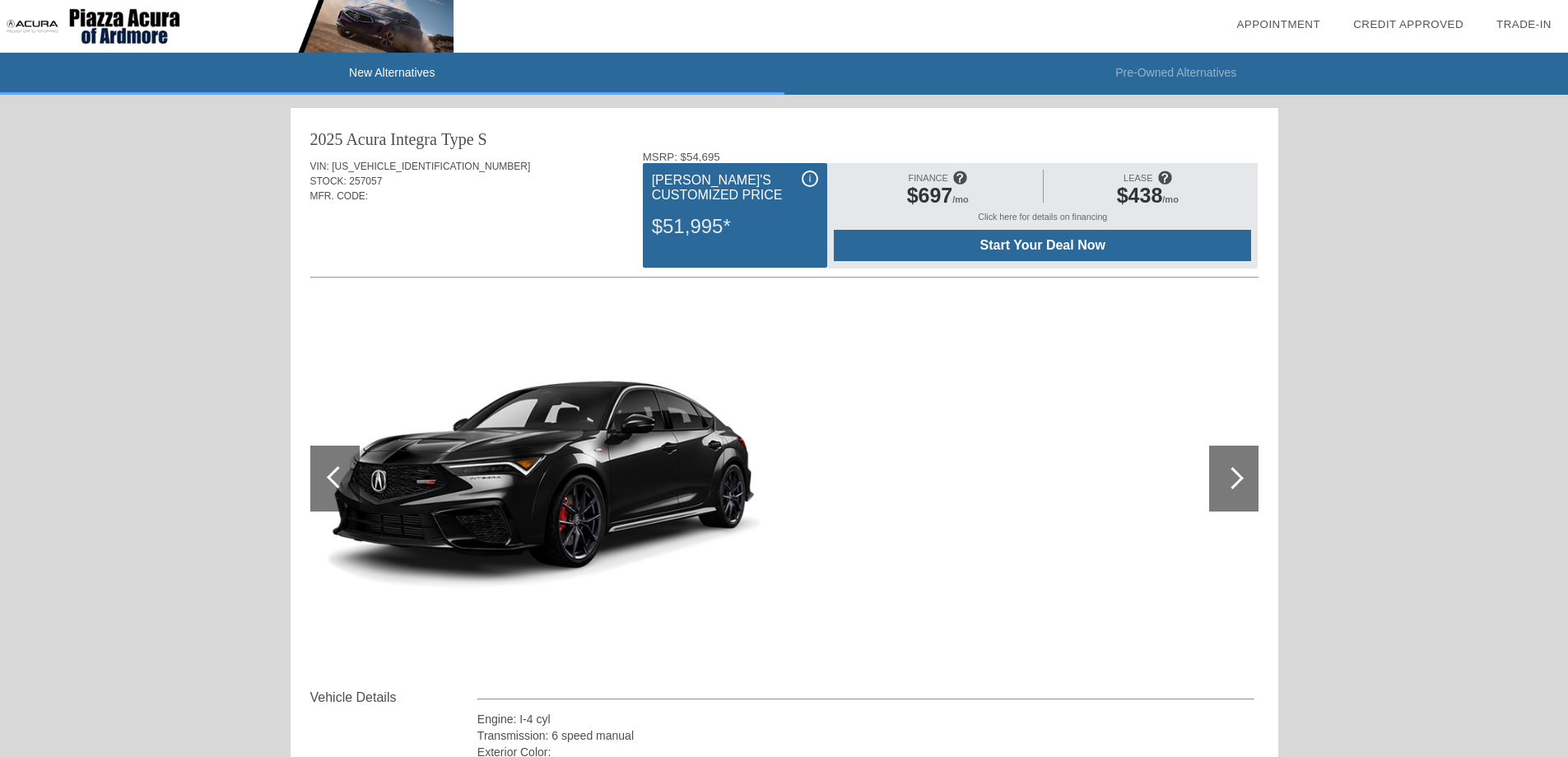
click at [393, 173] on div "VIN: [US_VEHICLE_IDENTIFICATION_NUMBER]" at bounding box center [784, 166] width 948 height 15
click at [365, 167] on span "[US_VEHICLE_IDENTIFICATION_NUMBER]" at bounding box center [431, 166] width 198 height 11
drag, startPoint x: 298, startPoint y: 131, endPoint x: 562, endPoint y: 208, distance: 275.0
click at [562, 208] on div "2025 Acura Integra Type S VIN: [US_VEHICLE_IDENTIFICATION_NUMBER] STOCK: 257057…" at bounding box center [784, 441] width 987 height 668
click at [322, 139] on div "2025 Acura Integra" at bounding box center [373, 139] width 127 height 23
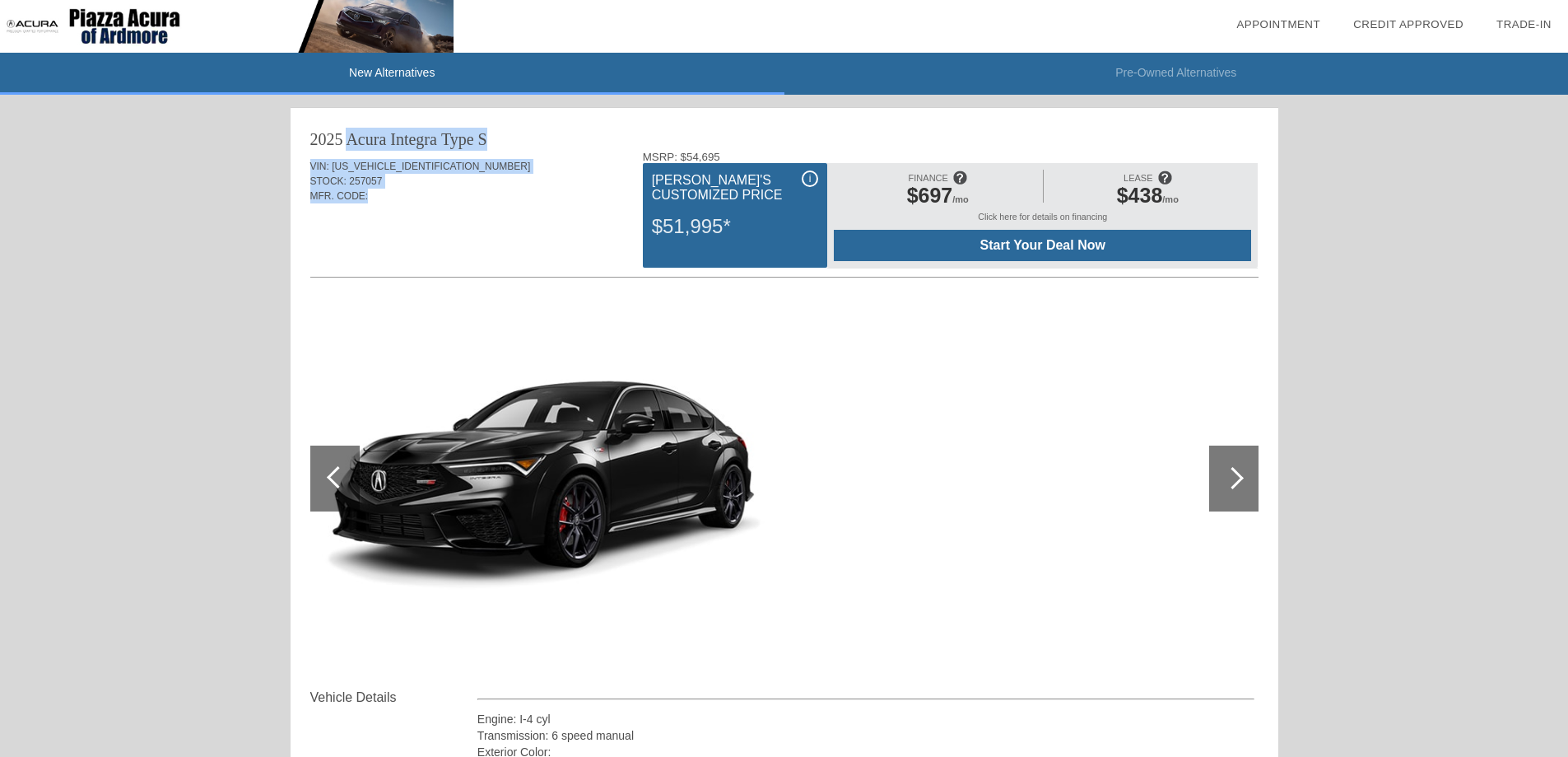
drag, startPoint x: 307, startPoint y: 140, endPoint x: 557, endPoint y: 207, distance: 258.8
click at [557, 207] on div "2025 Acura Integra Type S VIN: [US_VEHICLE_IDENTIFICATION_NUMBER] STOCK: 257057…" at bounding box center [784, 441] width 987 height 668
click at [307, 137] on div "2025 Acura Integra Type S VIN: [US_VEHICLE_IDENTIFICATION_NUMBER] STOCK: 257057…" at bounding box center [784, 441] width 987 height 668
drag, startPoint x: 307, startPoint y: 137, endPoint x: 430, endPoint y: 203, distance: 139.6
click at [430, 203] on div "2025 Acura Integra Type S VIN: [US_VEHICLE_IDENTIFICATION_NUMBER] STOCK: 257057…" at bounding box center [784, 441] width 987 height 668
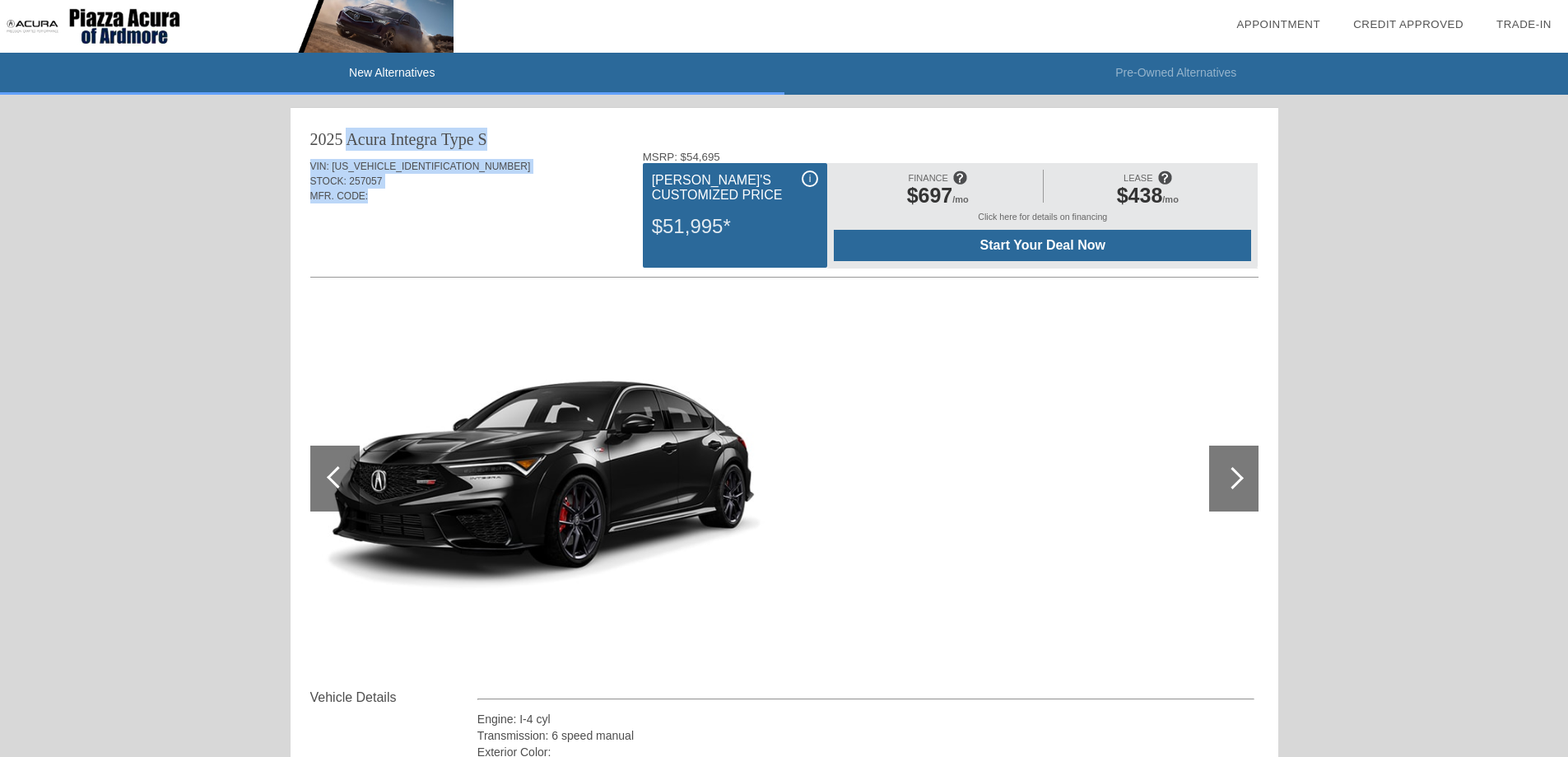
click at [312, 137] on div "2025 Acura Integra" at bounding box center [373, 139] width 127 height 23
click at [316, 131] on div "2025 Acura Integra" at bounding box center [373, 139] width 127 height 23
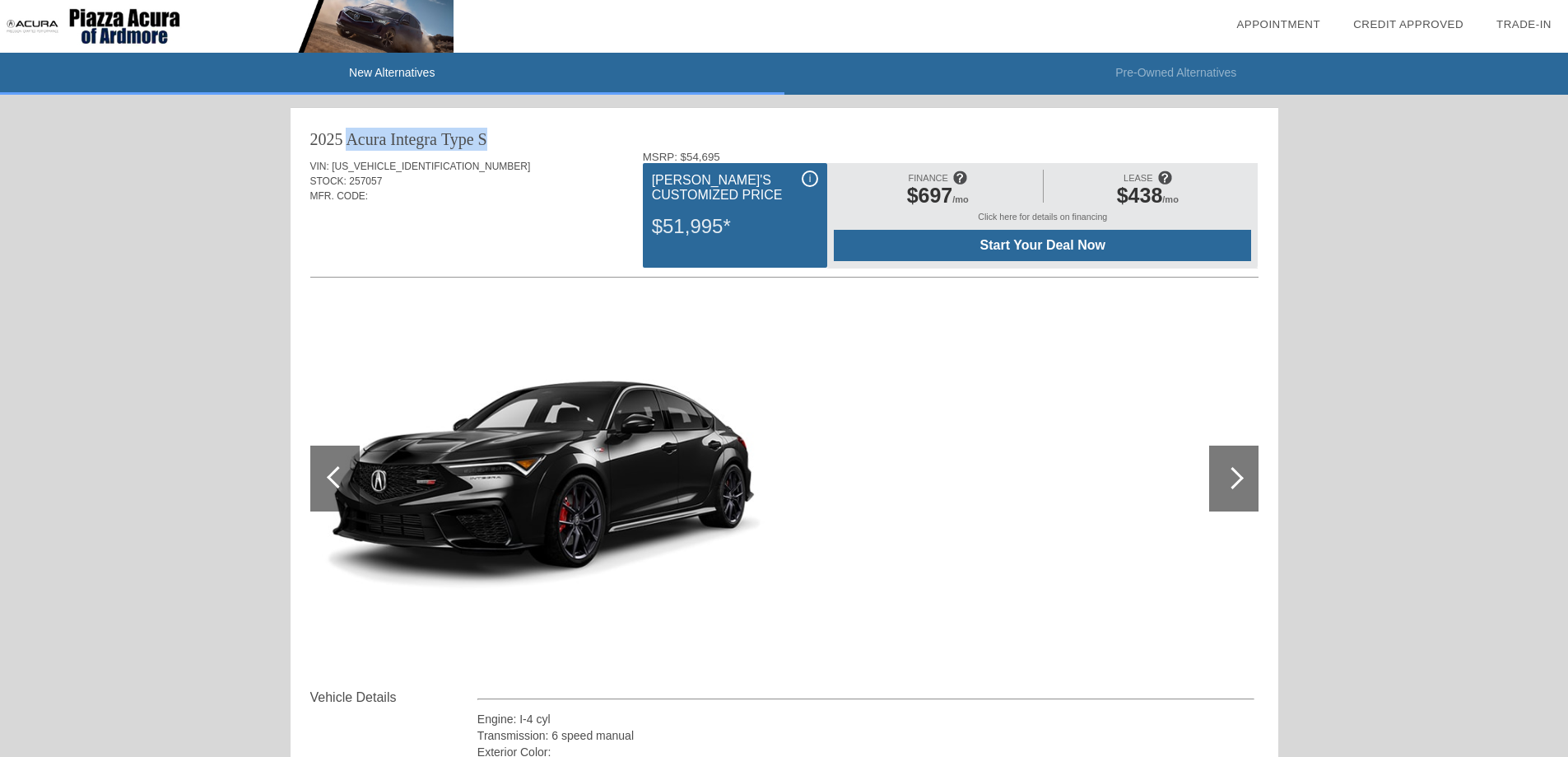
click at [315, 131] on div "2025 Acura Integra" at bounding box center [373, 139] width 127 height 23
click at [318, 136] on div "2025 Acura Integra" at bounding box center [373, 139] width 127 height 23
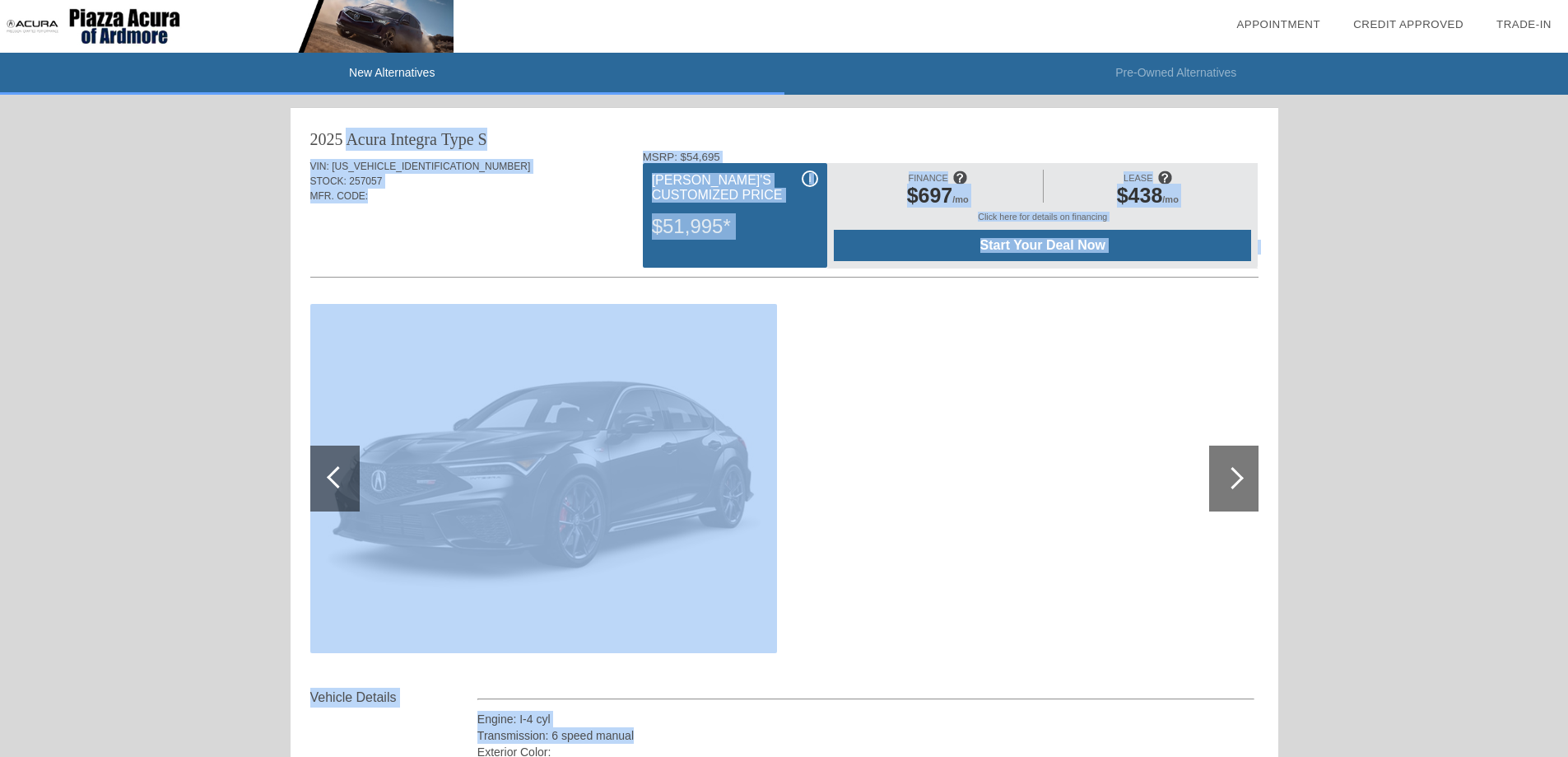
drag, startPoint x: 310, startPoint y: 140, endPoint x: 1171, endPoint y: 671, distance: 1011.6
click at [1196, 725] on div "2025 Acura Integra Type S VIN: [US_VEHICLE_IDENTIFICATION_NUMBER] STOCK: 257057…" at bounding box center [784, 441] width 987 height 668
click at [520, 243] on div "Quoted on [DATE] 12:48:48 PM" at bounding box center [784, 241] width 948 height 26
drag, startPoint x: 304, startPoint y: 137, endPoint x: 1190, endPoint y: 485, distance: 951.9
click at [1190, 485] on div "2025 Acura Integra Type S VIN: [US_VEHICLE_IDENTIFICATION_NUMBER] STOCK: 257057…" at bounding box center [784, 441] width 987 height 668
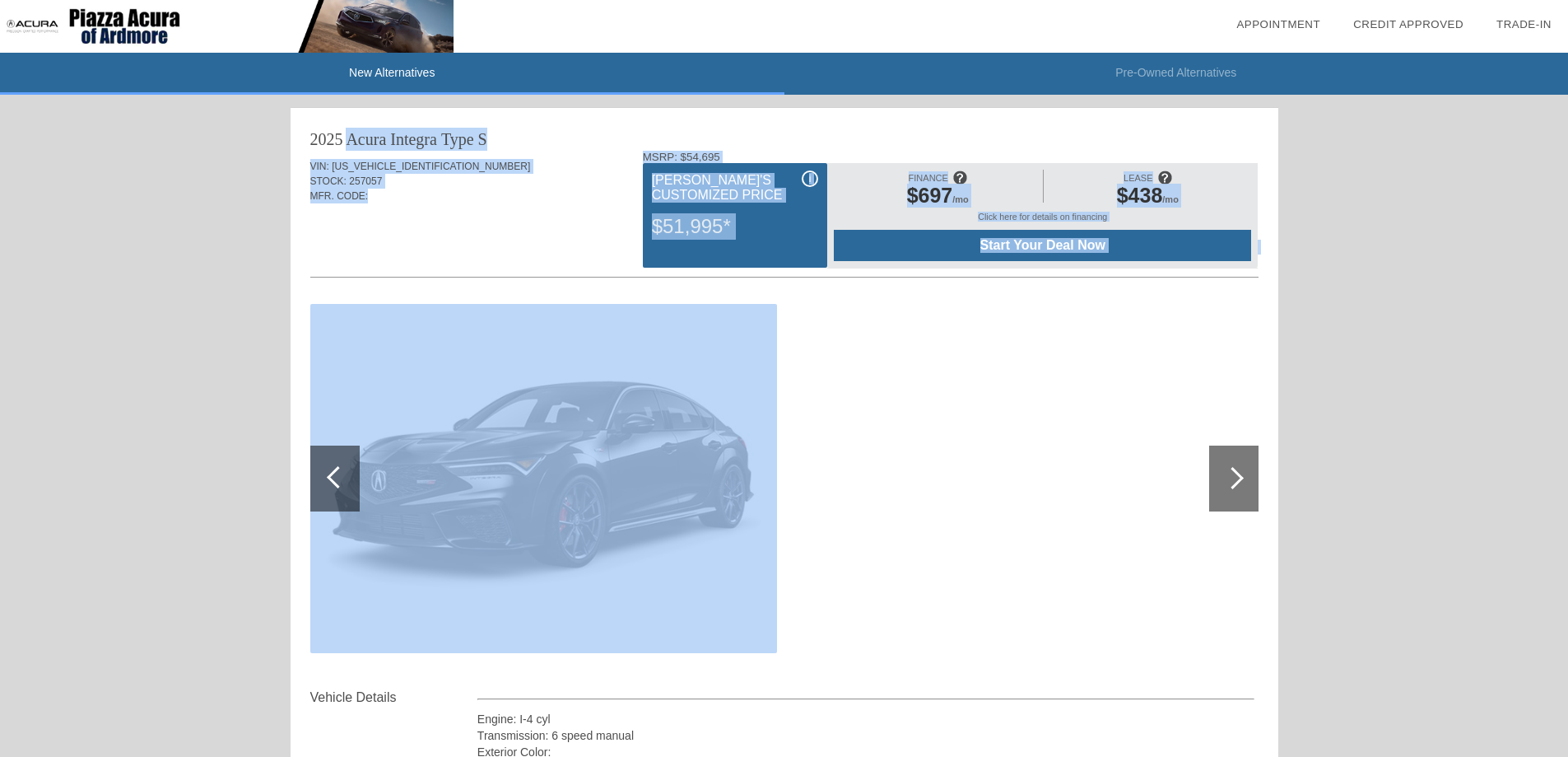
drag, startPoint x: 453, startPoint y: 149, endPoint x: 437, endPoint y: 156, distance: 17.5
click at [452, 150] on div "Type S" at bounding box center [464, 139] width 46 height 23
click at [314, 139] on div "2025 Acura Integra" at bounding box center [373, 139] width 127 height 23
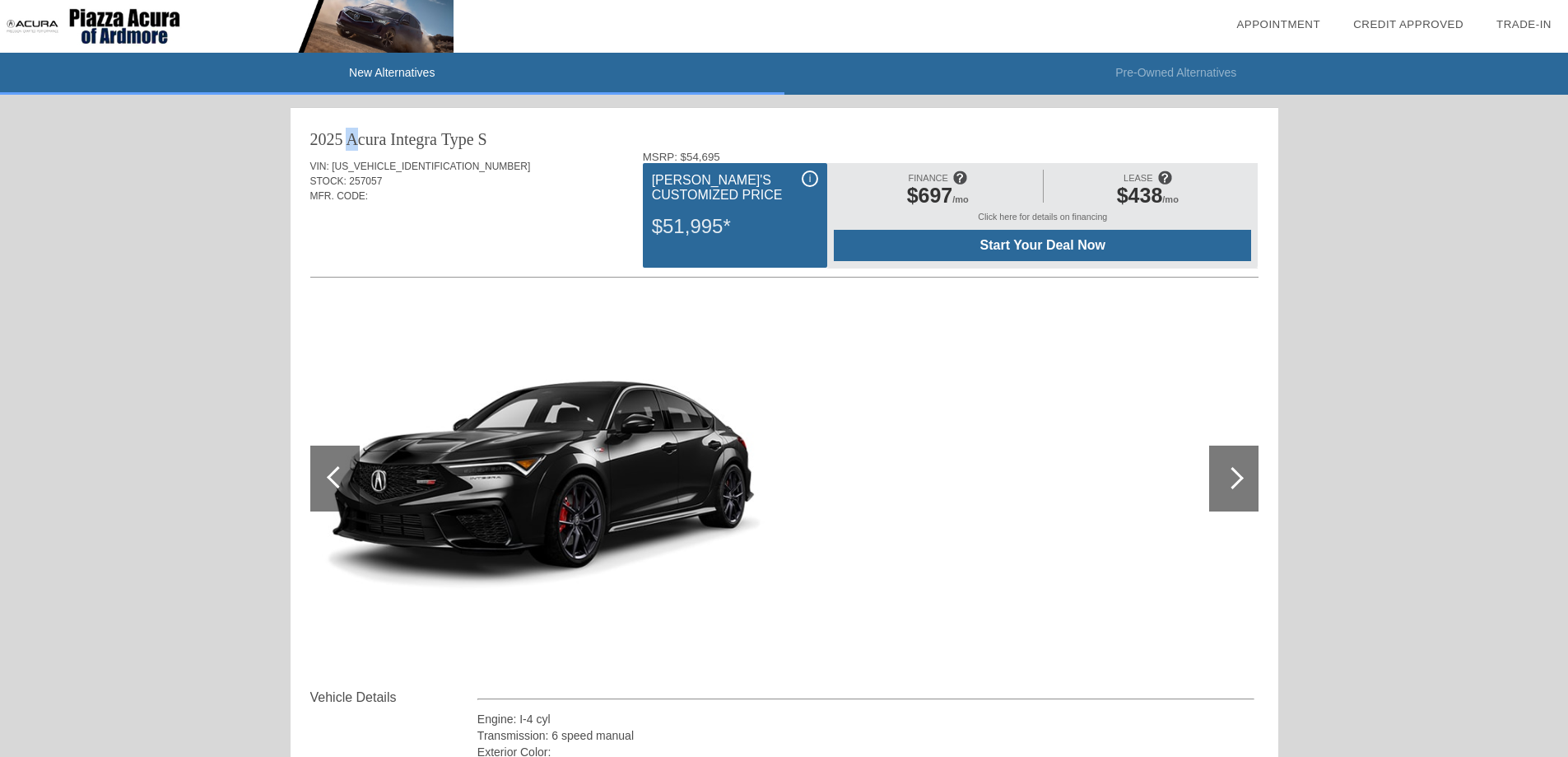
click at [314, 139] on div "2025 Acura Integra" at bounding box center [373, 139] width 127 height 23
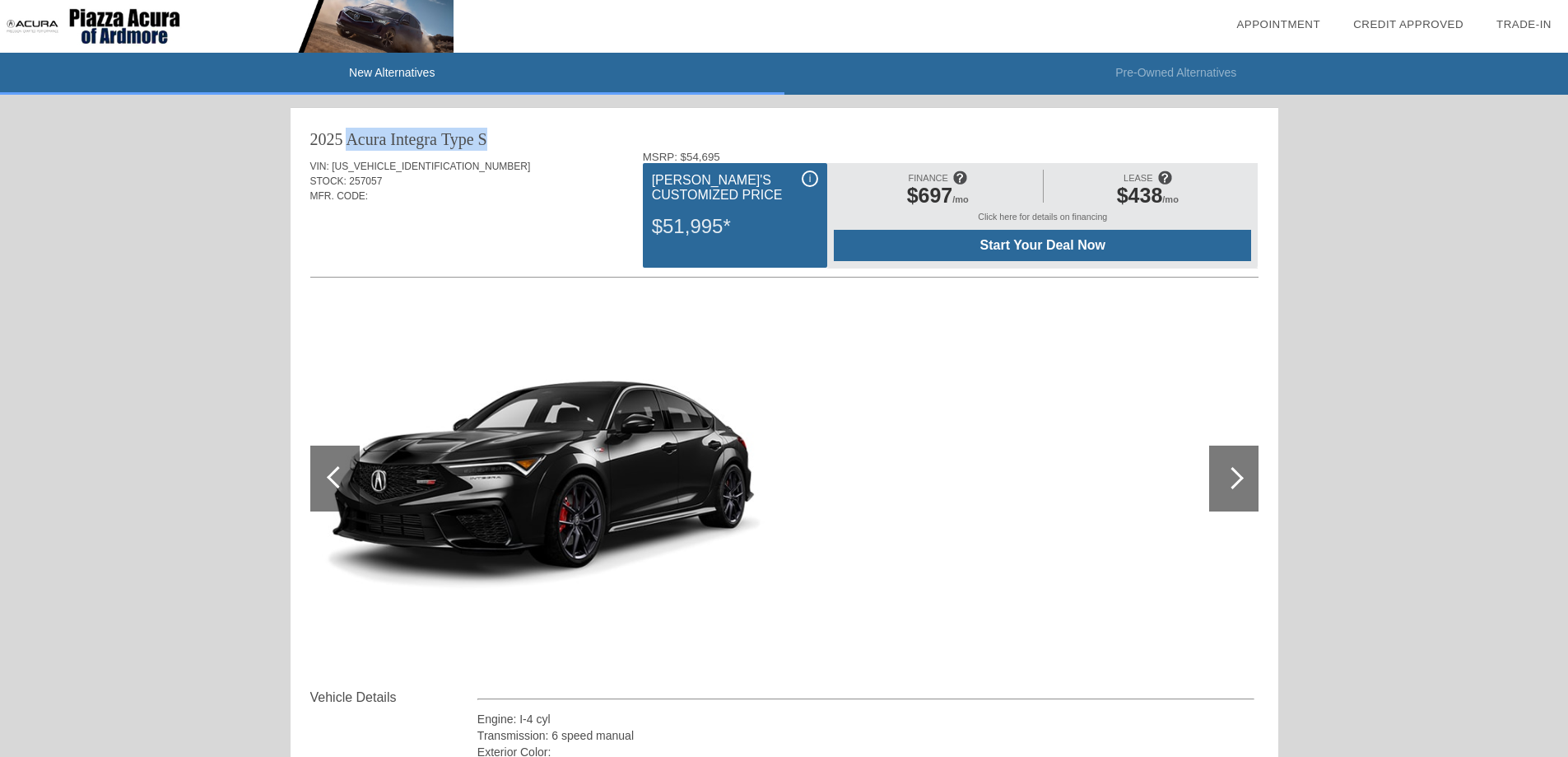
click at [314, 139] on div "2025 Acura Integra" at bounding box center [373, 139] width 127 height 23
click at [314, 144] on div "2025 Acura Integra" at bounding box center [373, 139] width 127 height 23
click at [310, 174] on div "STOCK: 257057" at bounding box center [784, 181] width 948 height 15
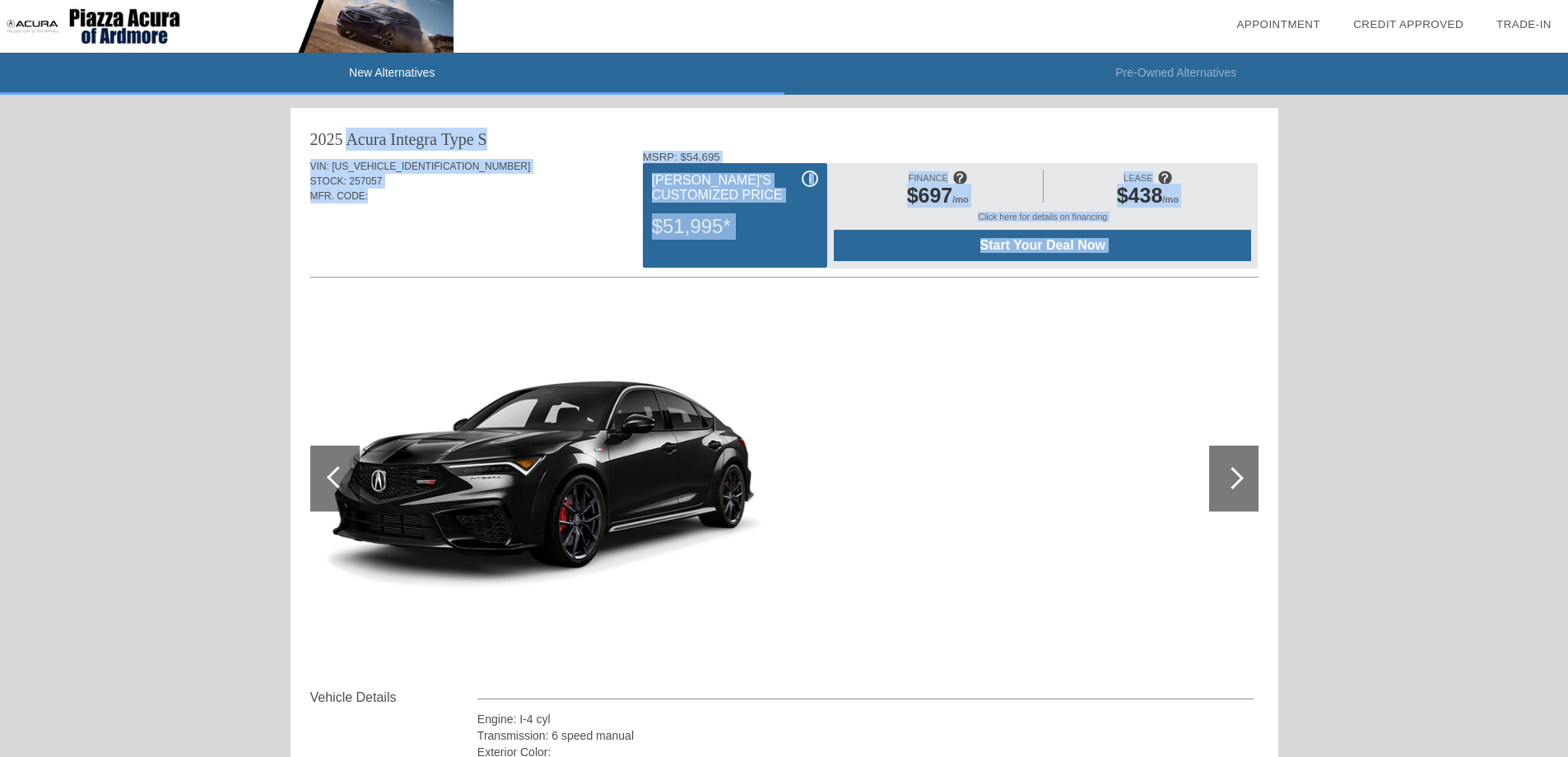
drag, startPoint x: 311, startPoint y: 124, endPoint x: 514, endPoint y: 228, distance: 228.1
click at [509, 236] on div "2025 Acura Integra Type S VIN: [US_VEHICLE_IDENTIFICATION_NUMBER] STOCK: 257057…" at bounding box center [784, 441] width 987 height 668
click at [514, 227] on div "VIN: [US_VEHICLE_IDENTIFICATION_NUMBER] STOCK: 257057 MFR. CODE:" at bounding box center [784, 189] width 948 height 77
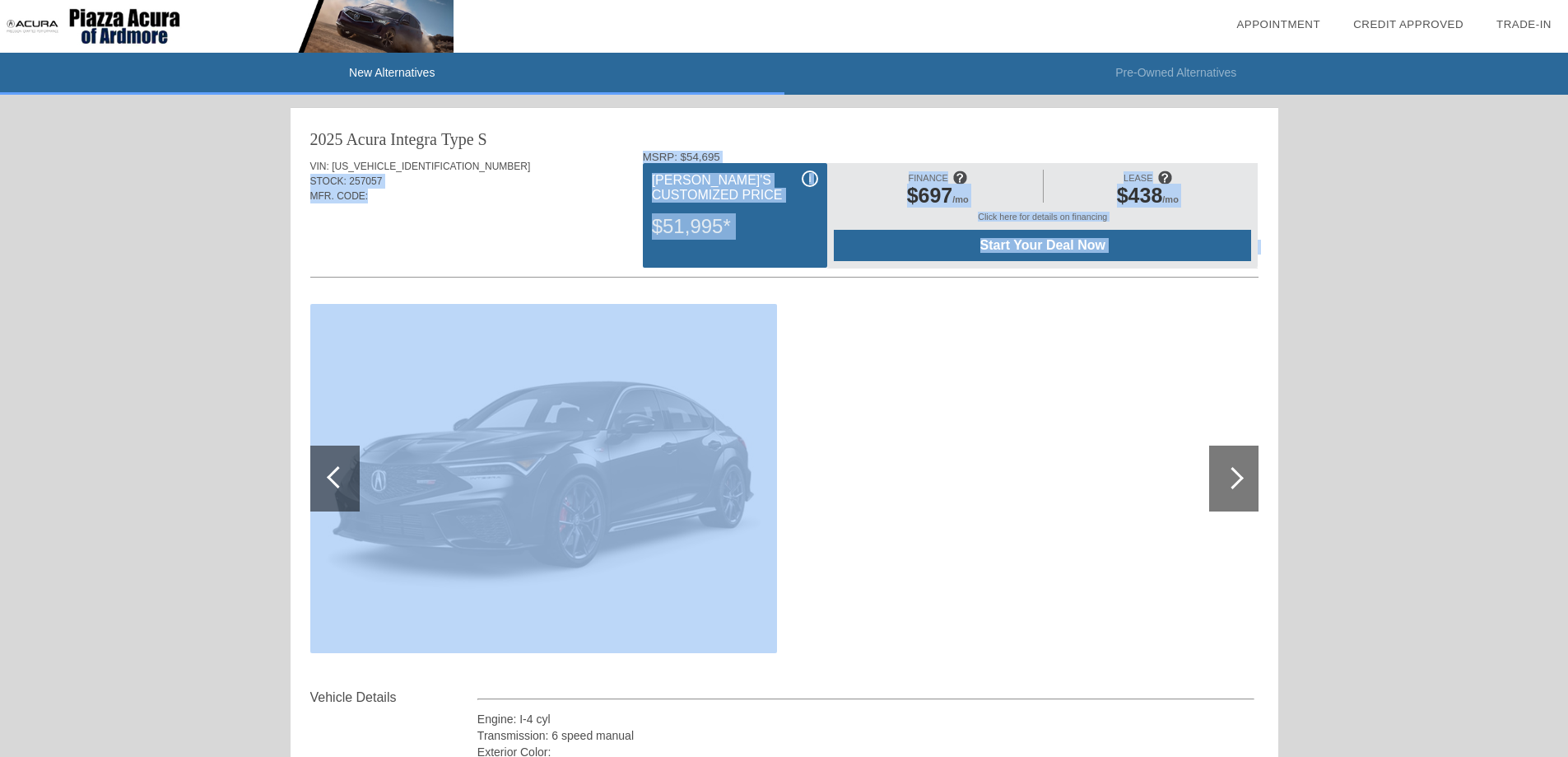
drag, startPoint x: 626, startPoint y: 150, endPoint x: 1264, endPoint y: 256, distance: 646.7
click at [1264, 256] on div "2025 Acura Integra Type S VIN: [US_VEHICLE_IDENTIFICATION_NUMBER] STOCK: 257057…" at bounding box center [784, 441] width 987 height 668
